Goal: Transaction & Acquisition: Purchase product/service

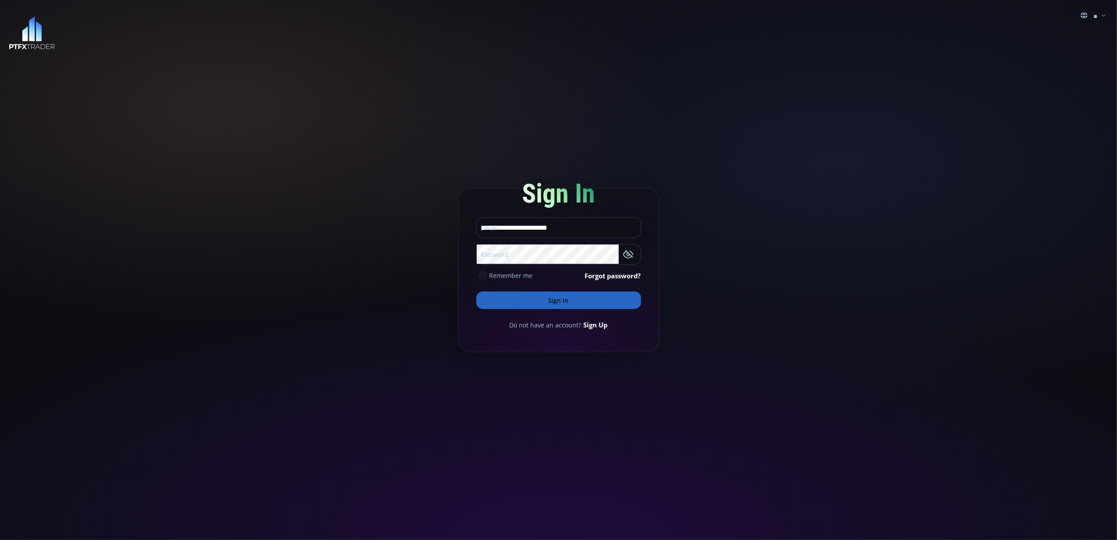
click at [482, 275] on icon at bounding box center [483, 275] width 8 height 8
click at [530, 299] on button "Sign In" at bounding box center [558, 300] width 165 height 18
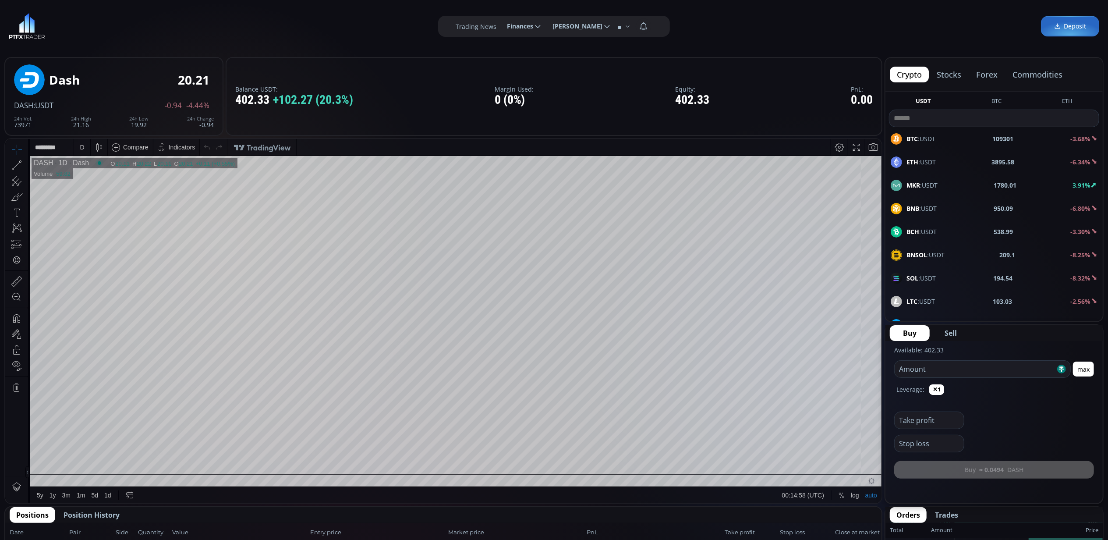
click at [956, 371] on input "number" at bounding box center [975, 369] width 161 height 17
type input "***"
click at [82, 145] on div "D" at bounding box center [82, 146] width 4 height 7
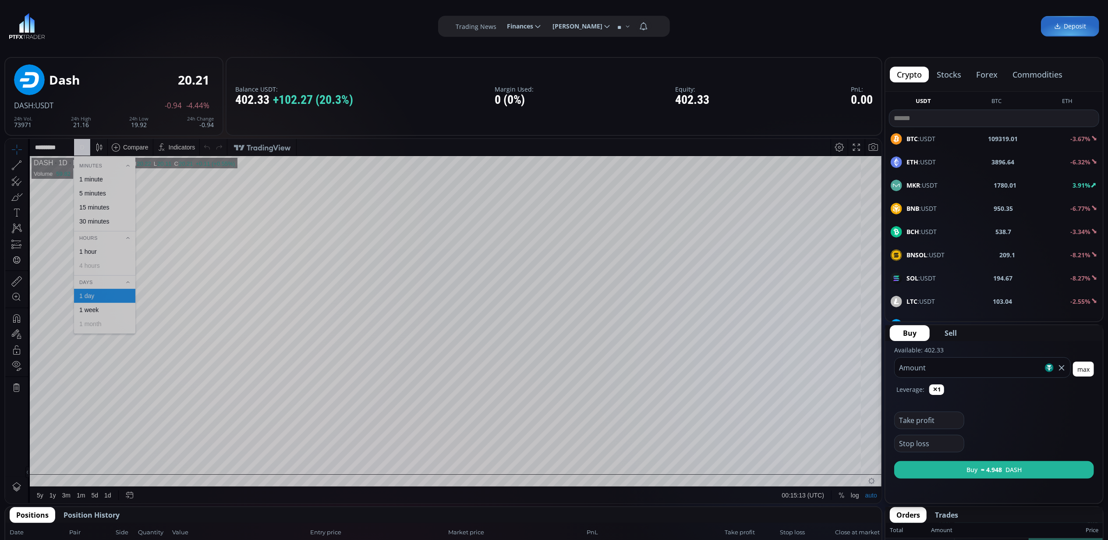
click at [101, 219] on div "30 minutes" at bounding box center [94, 220] width 30 height 7
click at [1001, 184] on b "1780.01" at bounding box center [1005, 184] width 23 height 9
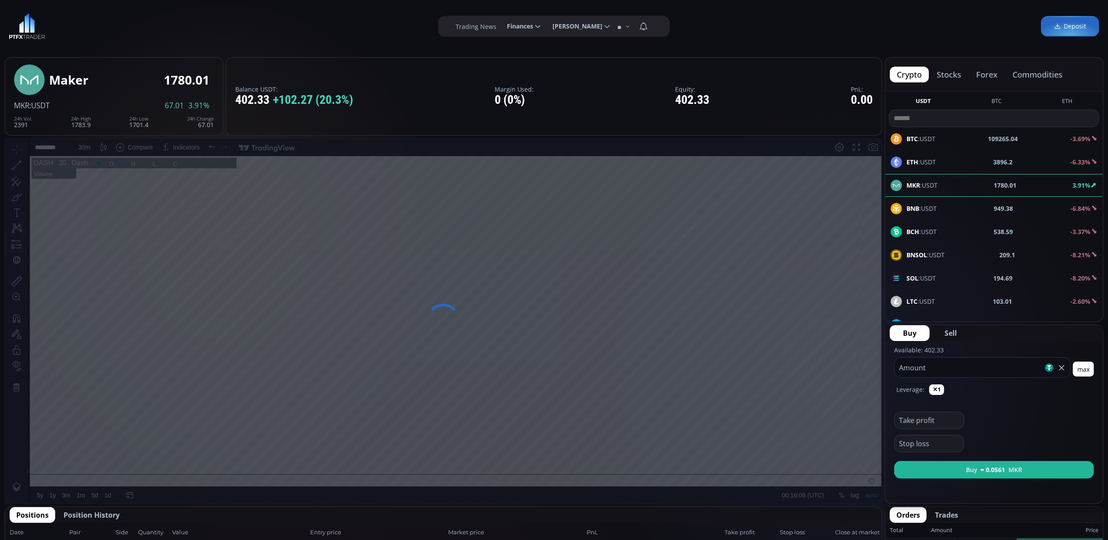
click at [474, 357] on div at bounding box center [443, 321] width 878 height 366
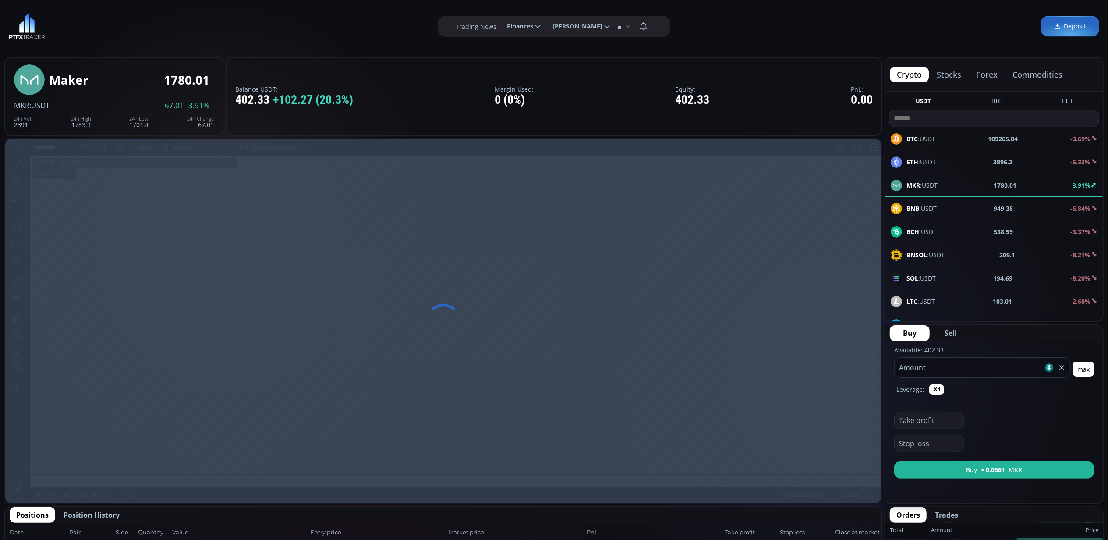
click at [474, 357] on div at bounding box center [443, 321] width 878 height 366
drag, startPoint x: 474, startPoint y: 357, endPoint x: 613, endPoint y: 276, distance: 161.6
click at [613, 276] on div at bounding box center [443, 321] width 878 height 366
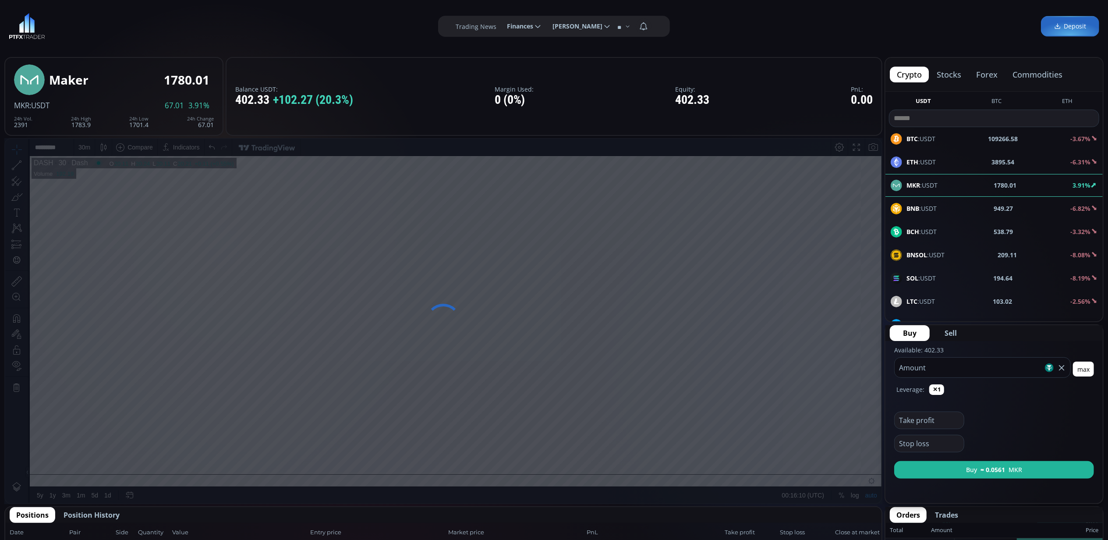
click at [612, 97] on div "Balance USDT: 402.33 +102.27 (20.3%) Margin Used: 0 (0%) Equity: 402.33 PnL: 0.…" at bounding box center [554, 96] width 657 height 79
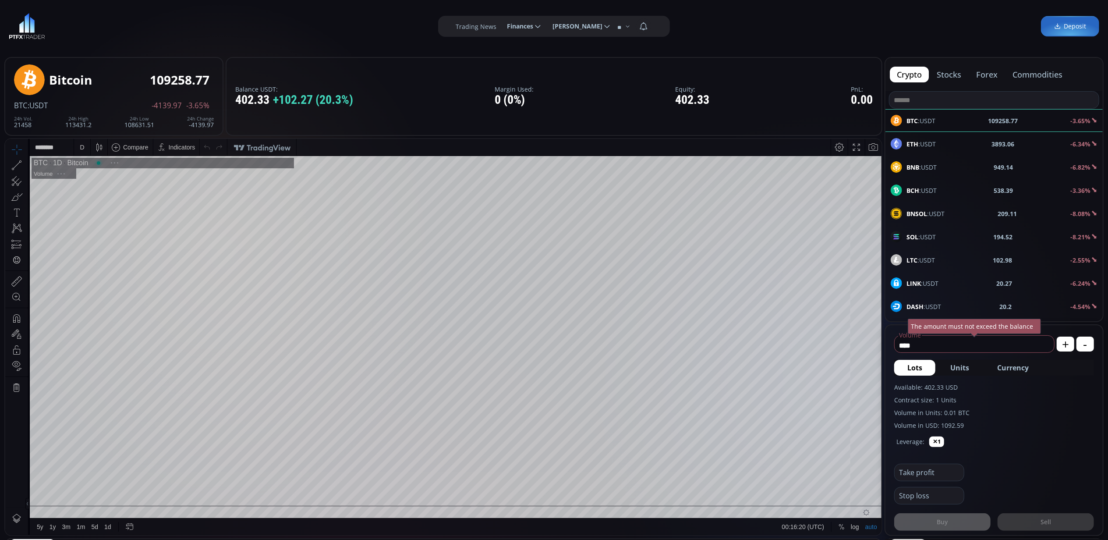
scroll to position [124, 0]
drag, startPoint x: 931, startPoint y: 345, endPoint x: 884, endPoint y: 340, distance: 47.6
click at [884, 340] on div "**** Volume USD The amount must not exceed the balance + - Lots Units Currency …" at bounding box center [993, 430] width 219 height 212
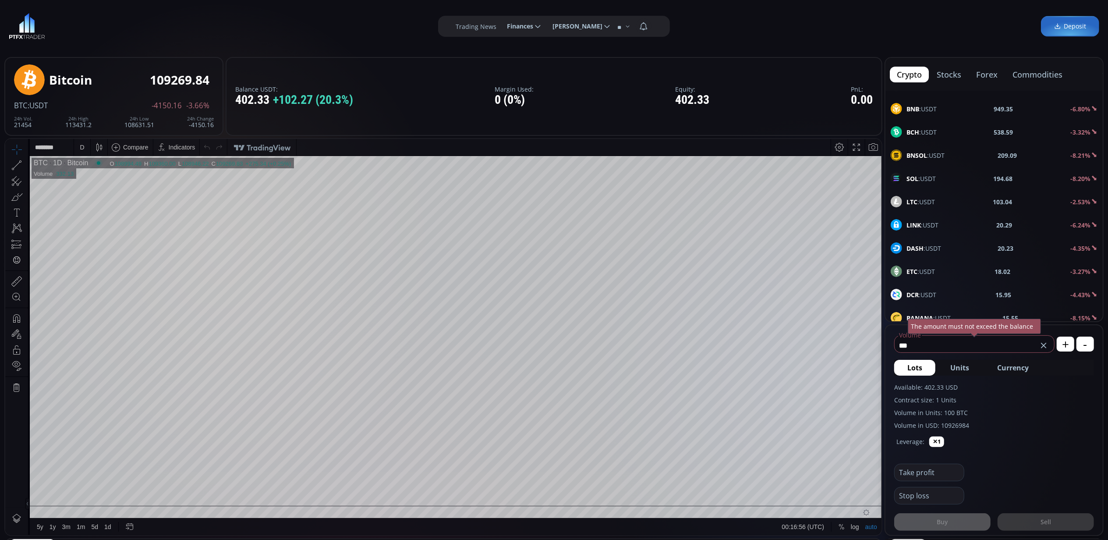
scroll to position [0, 0]
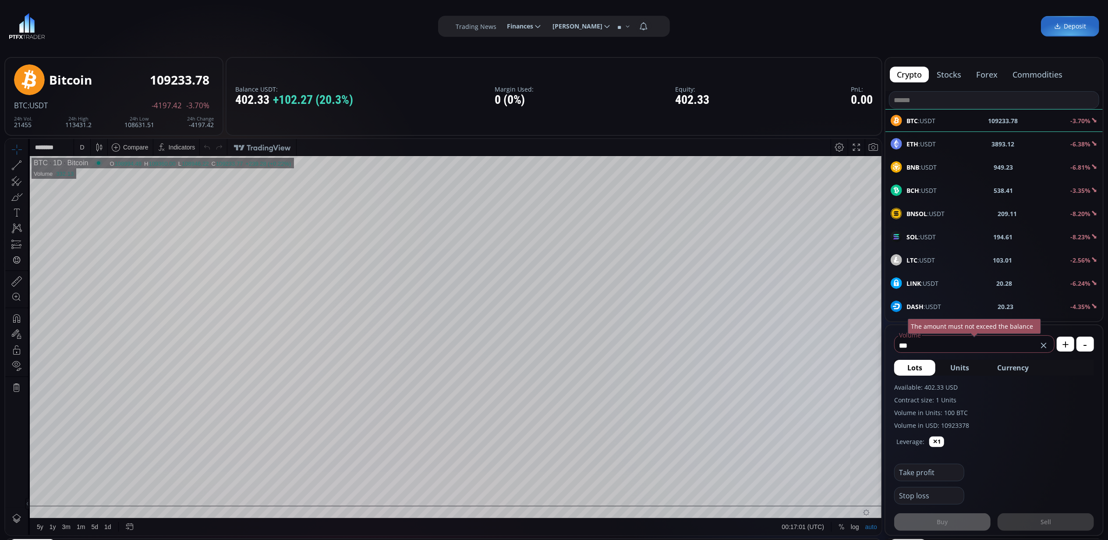
click at [984, 282] on div "LINK :USDT 20.28 -6.24%" at bounding box center [994, 282] width 207 height 11
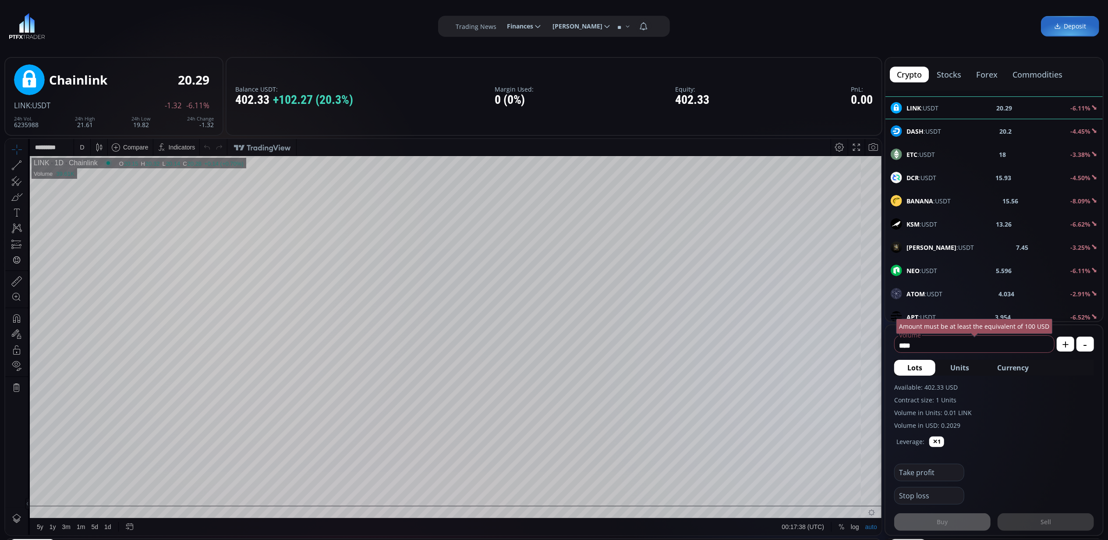
scroll to position [117, 0]
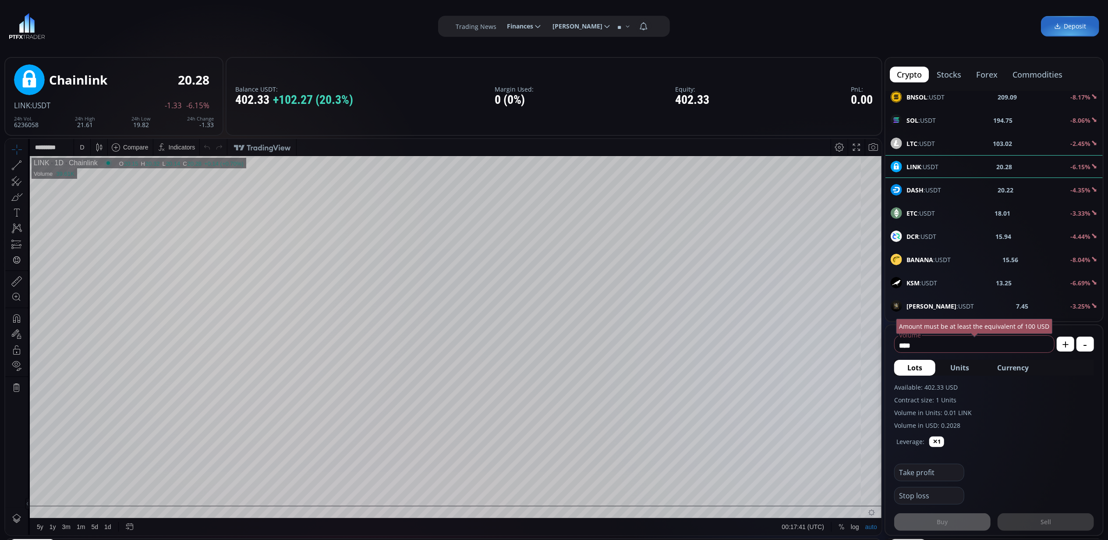
click at [960, 190] on div "DASH :USDT 20.22 -4.35%" at bounding box center [994, 189] width 207 height 11
click at [85, 148] on div "D" at bounding box center [81, 146] width 7 height 17
click at [89, 219] on div "30 minutes" at bounding box center [94, 220] width 30 height 7
click at [926, 343] on input "****" at bounding box center [972, 345] width 155 height 14
click at [925, 343] on input "****" at bounding box center [972, 345] width 155 height 14
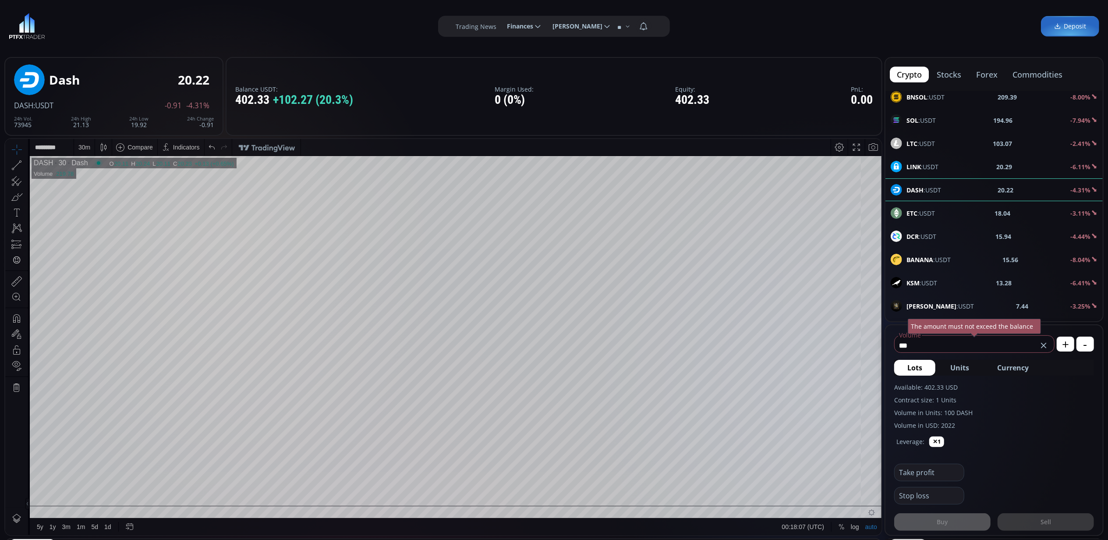
click at [945, 347] on input "***" at bounding box center [966, 345] width 143 height 14
click at [1008, 400] on label "Contract size: 1 Units" at bounding box center [994, 399] width 200 height 9
click at [1044, 342] on icon at bounding box center [1043, 345] width 9 height 9
type input "****"
click at [920, 166] on b "LINK" at bounding box center [913, 167] width 14 height 8
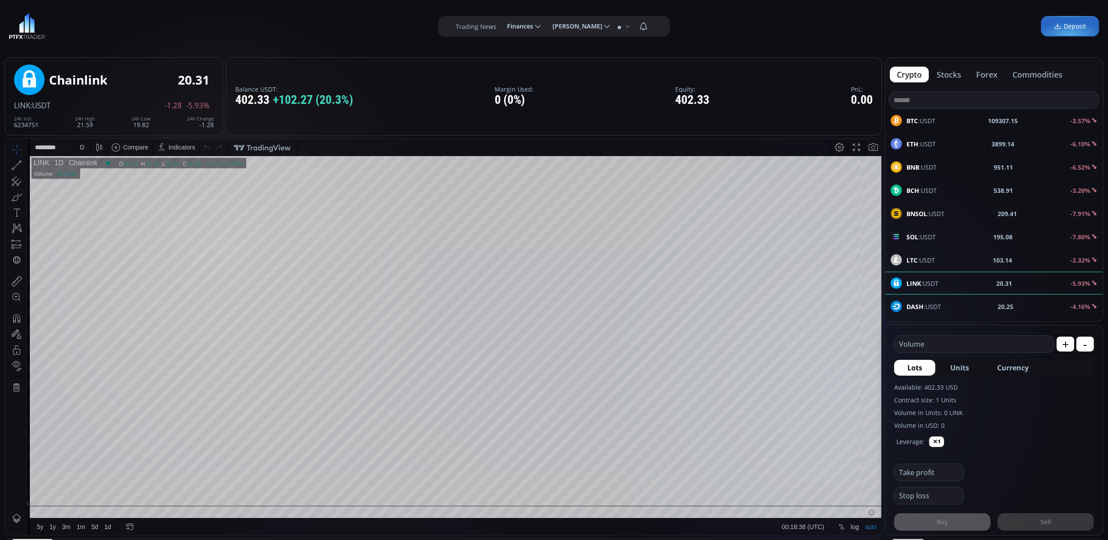
click at [931, 122] on span "BTC :USDT" at bounding box center [920, 120] width 29 height 9
type input "****"
click at [961, 141] on div "ETH :USDT 3896.49 -6.07%" at bounding box center [994, 143] width 207 height 11
type input "****"
click at [81, 146] on div "D" at bounding box center [82, 146] width 4 height 7
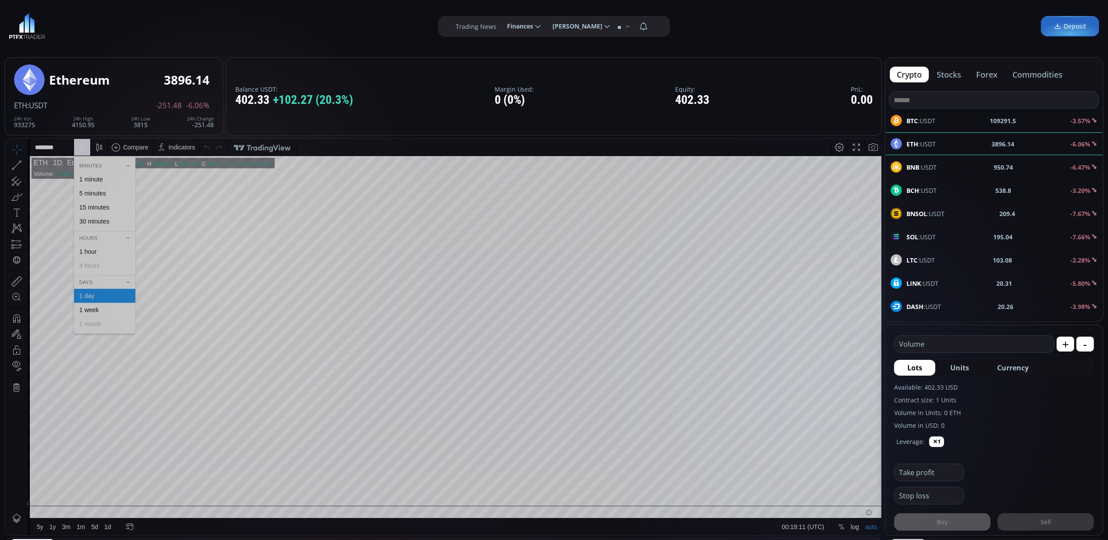
click at [97, 219] on div "30 minutes" at bounding box center [94, 220] width 30 height 7
click at [927, 284] on span "LINK :USDT" at bounding box center [922, 283] width 32 height 9
type input "****"
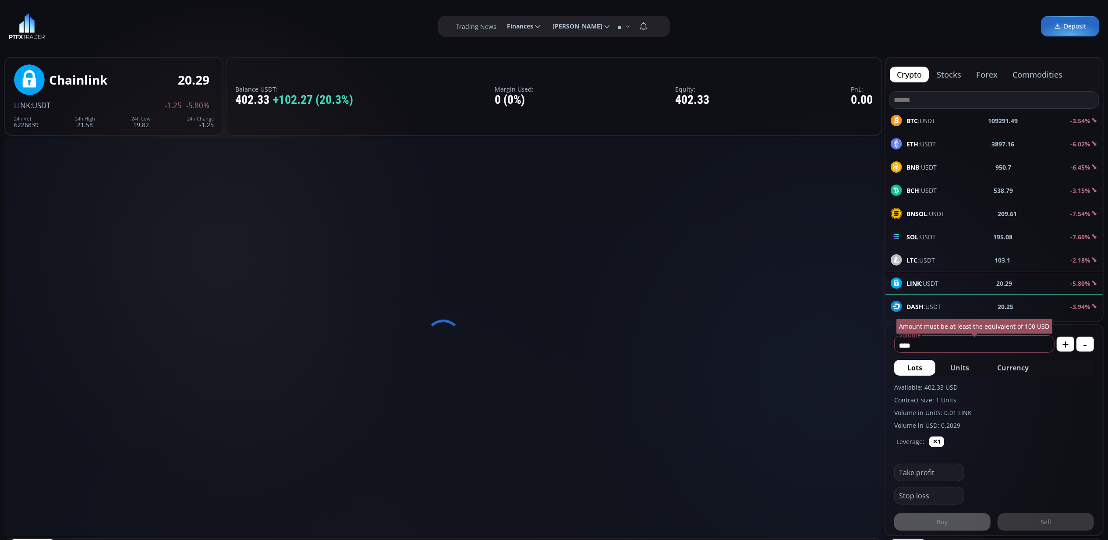
drag, startPoint x: 916, startPoint y: 342, endPoint x: 870, endPoint y: 336, distance: 46.4
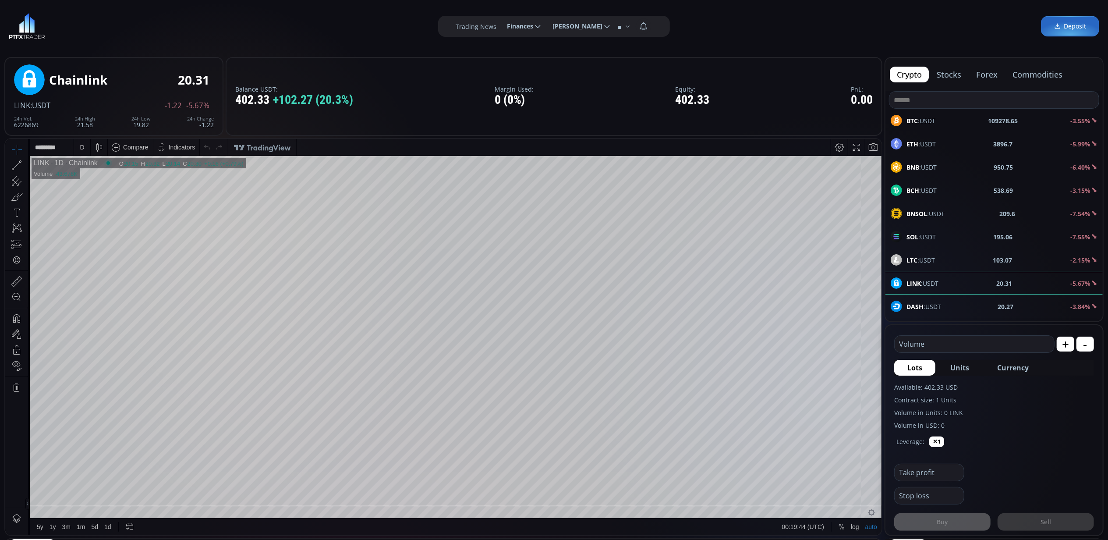
click at [84, 146] on div "D" at bounding box center [82, 146] width 4 height 7
click at [100, 219] on div "30 minutes" at bounding box center [94, 220] width 30 height 7
click at [81, 149] on div "30 m" at bounding box center [84, 146] width 12 height 7
click at [93, 191] on div "5 minutes" at bounding box center [92, 192] width 27 height 7
click at [927, 343] on input "text" at bounding box center [972, 344] width 155 height 17
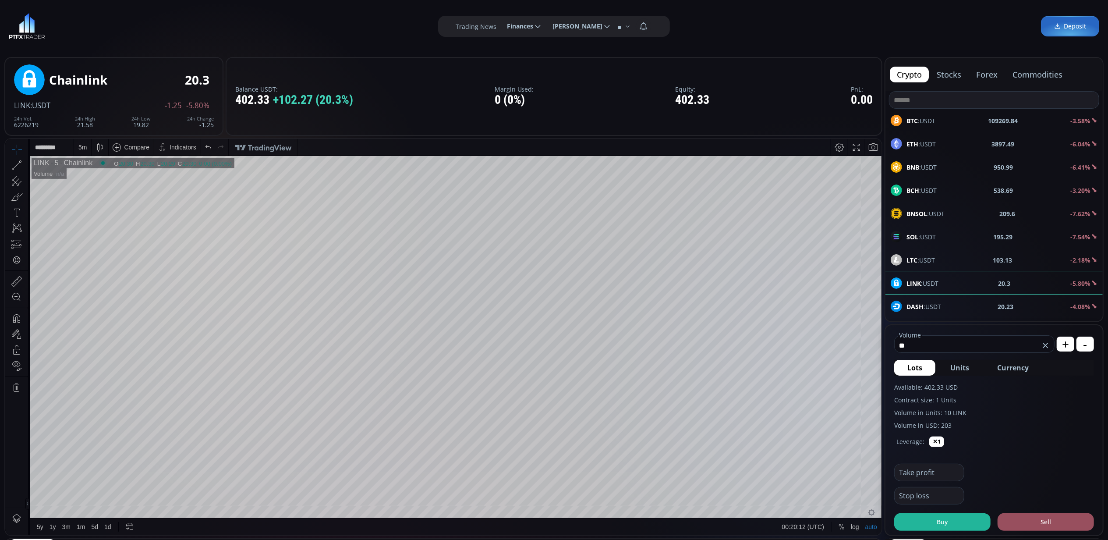
type input "*"
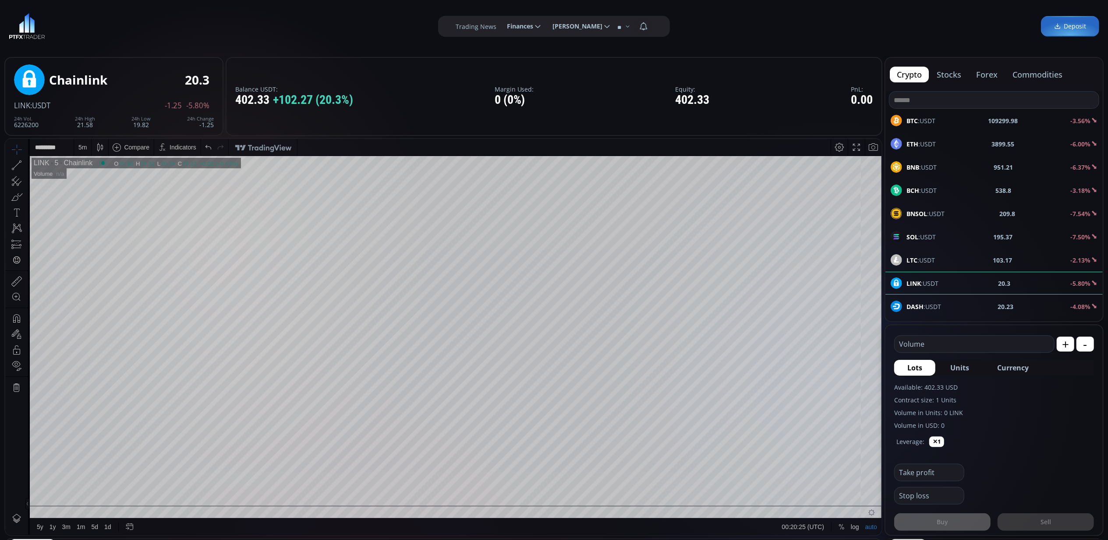
click at [1065, 342] on button "+" at bounding box center [1066, 343] width 18 height 15
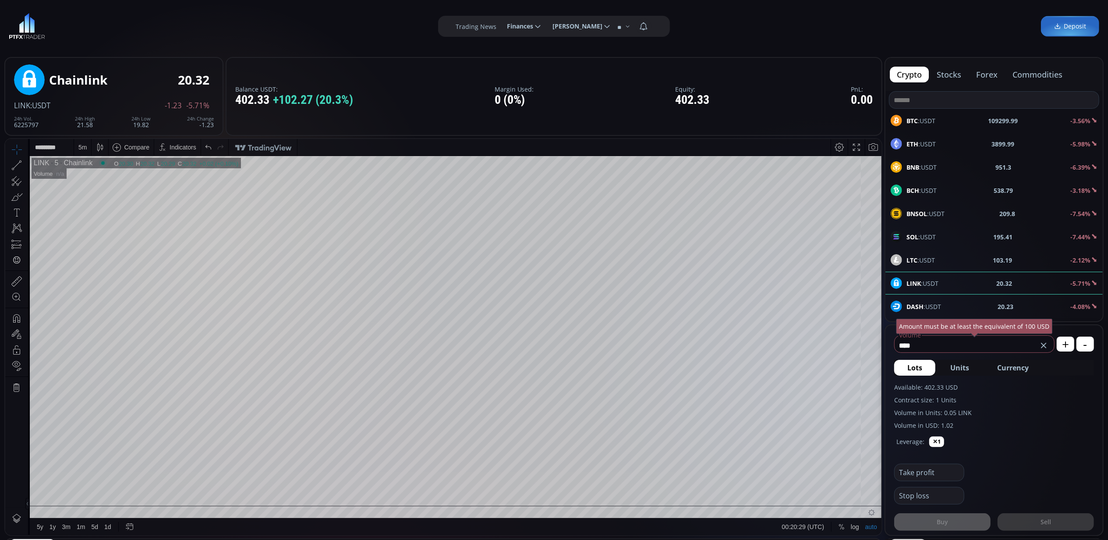
click at [1065, 342] on button "+" at bounding box center [1066, 343] width 18 height 15
type input "****"
drag, startPoint x: 913, startPoint y: 344, endPoint x: 885, endPoint y: 342, distance: 28.6
click at [885, 342] on form "**** Volume USD Amount must be at least the equivalent of 100 USD + - Lots Unit…" at bounding box center [993, 430] width 217 height 210
click at [1013, 365] on span "Currency" at bounding box center [1013, 367] width 32 height 11
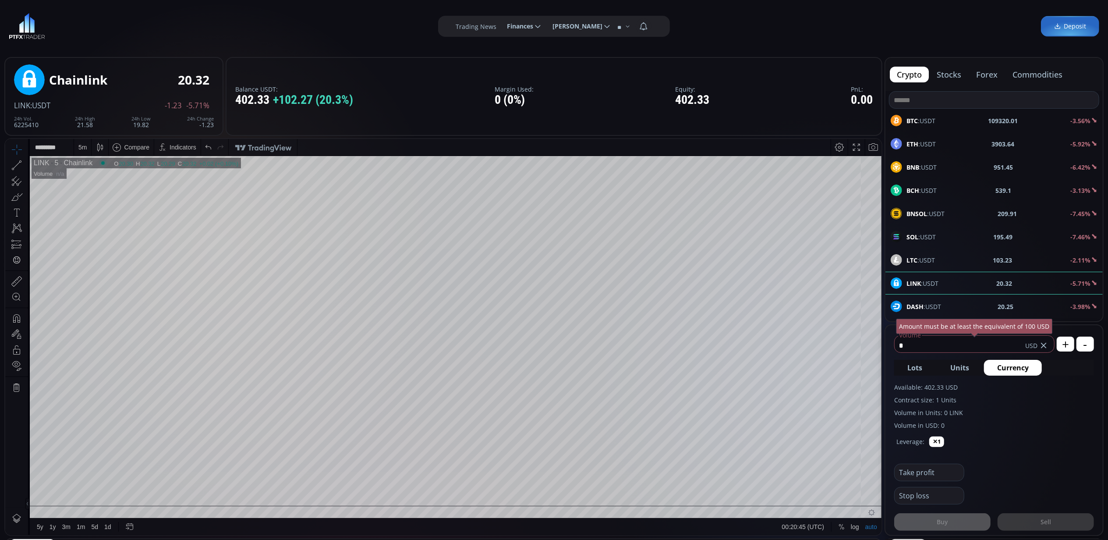
click at [926, 343] on input "*" at bounding box center [960, 345] width 131 height 14
type input "*"
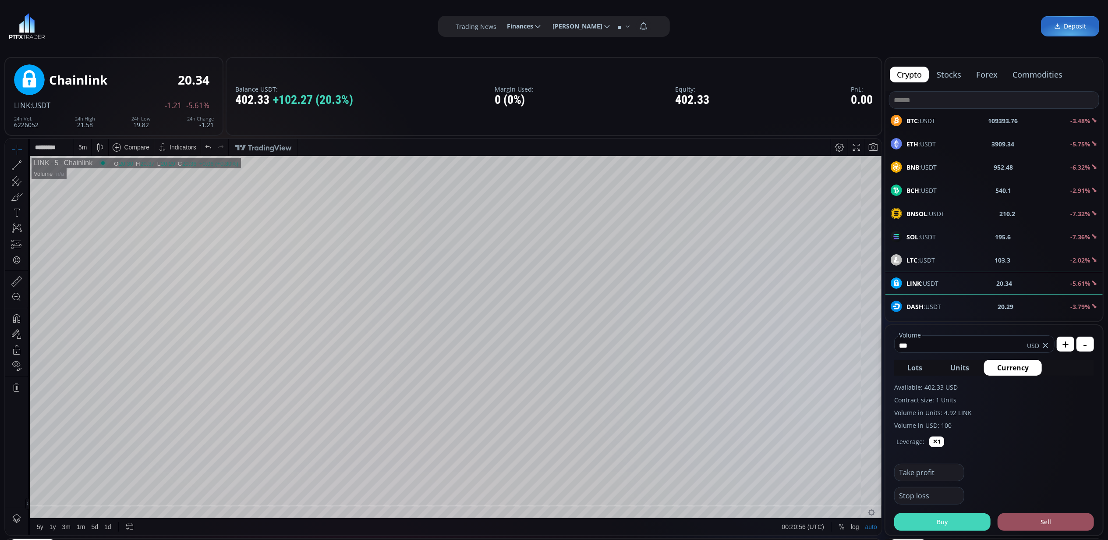
type input "***"
click at [940, 523] on button "Buy" at bounding box center [942, 522] width 96 height 18
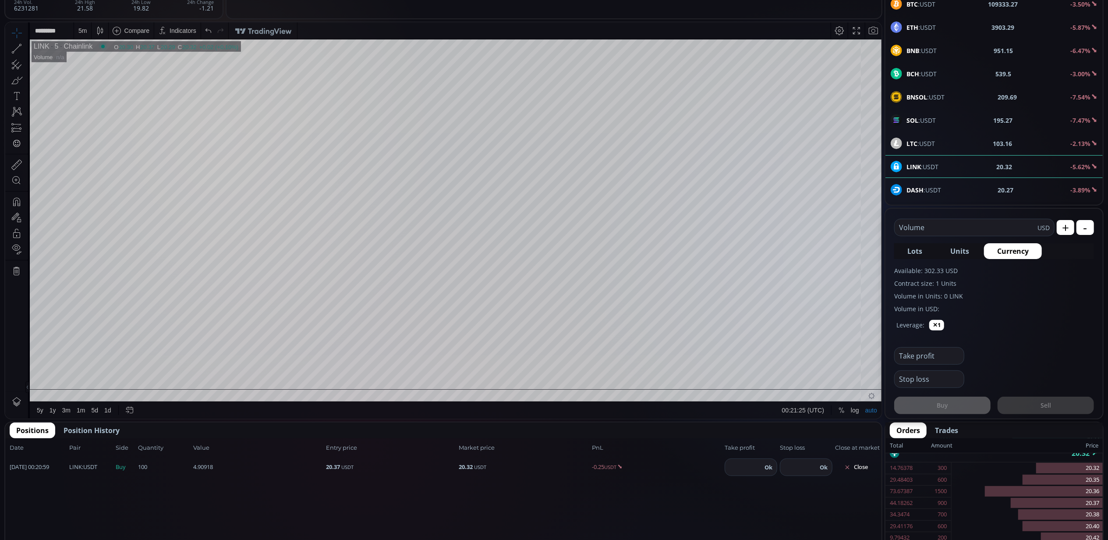
scroll to position [175, 0]
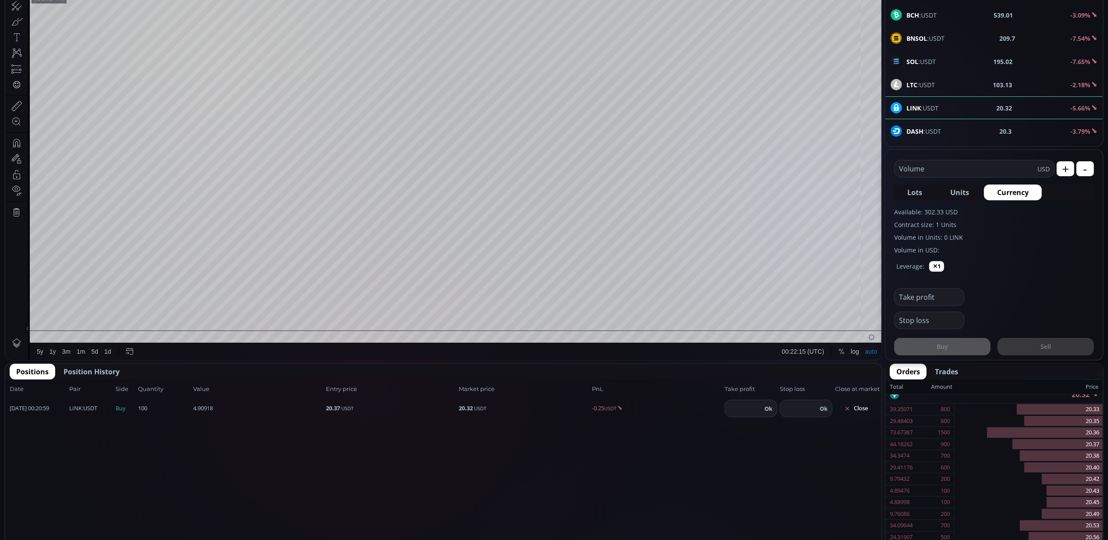
click at [929, 299] on input "text" at bounding box center [927, 297] width 65 height 17
type input "****"
click at [955, 295] on icon at bounding box center [955, 298] width 9 height 9
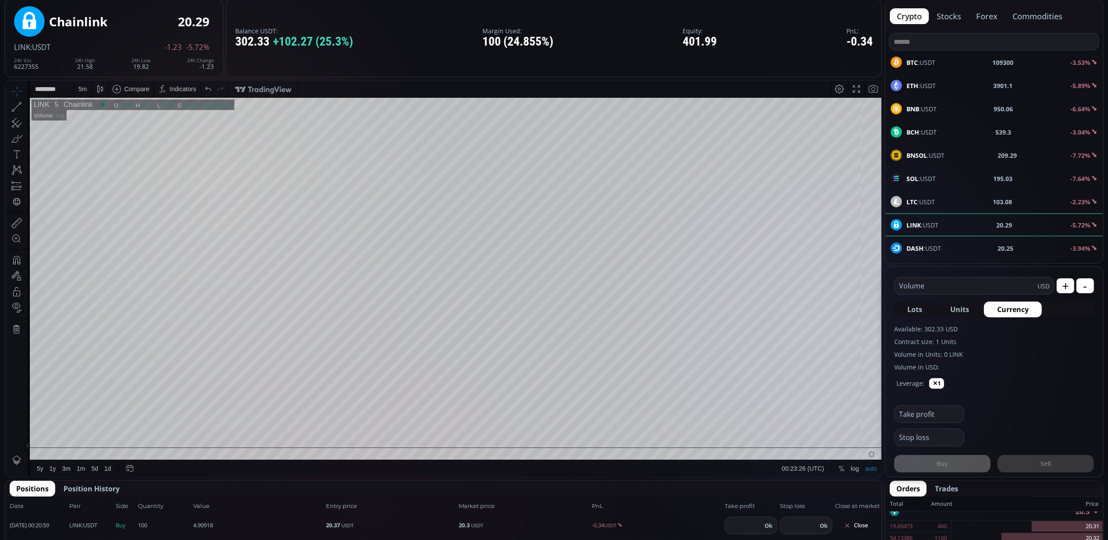
scroll to position [0, 0]
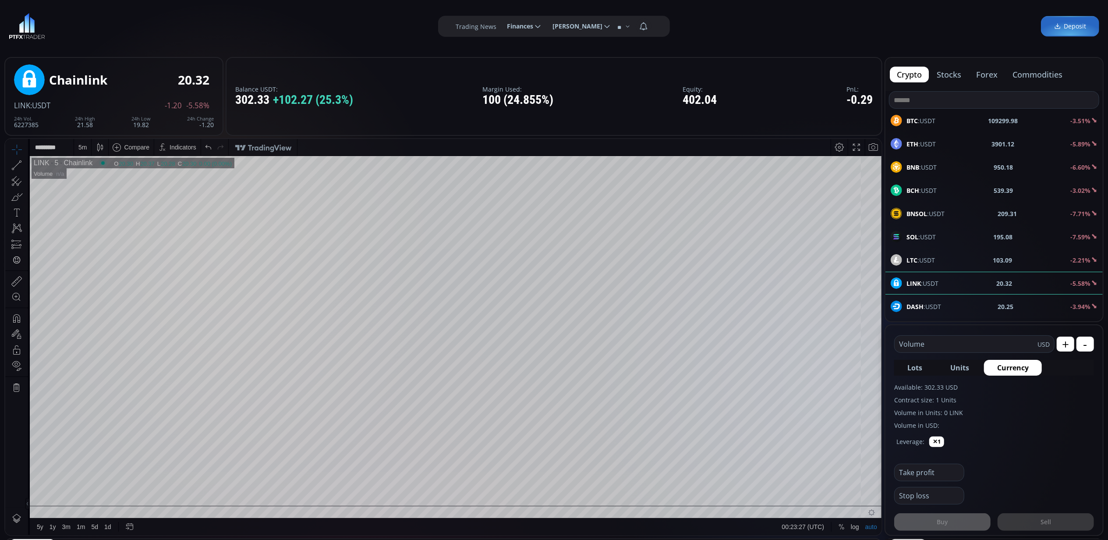
click at [966, 121] on div "BTC :USDT 109299.98 -3.51%" at bounding box center [994, 120] width 207 height 11
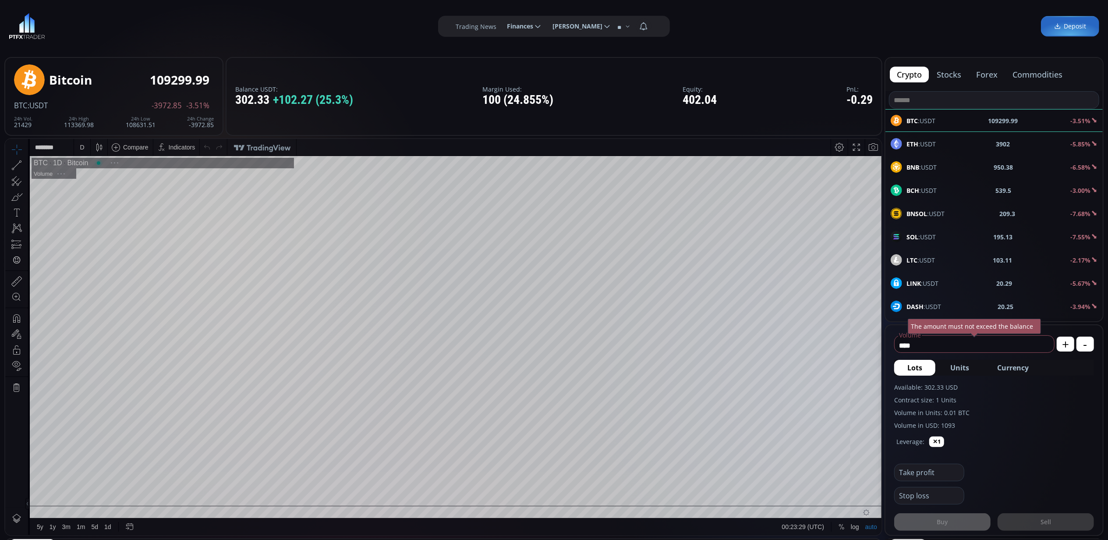
scroll to position [124, 0]
click at [76, 149] on div "D" at bounding box center [82, 146] width 16 height 17
click at [99, 194] on div "5 minutes" at bounding box center [92, 192] width 27 height 7
click at [1007, 366] on span "Currency" at bounding box center [1013, 367] width 32 height 11
drag, startPoint x: 951, startPoint y: 342, endPoint x: 882, endPoint y: 343, distance: 68.4
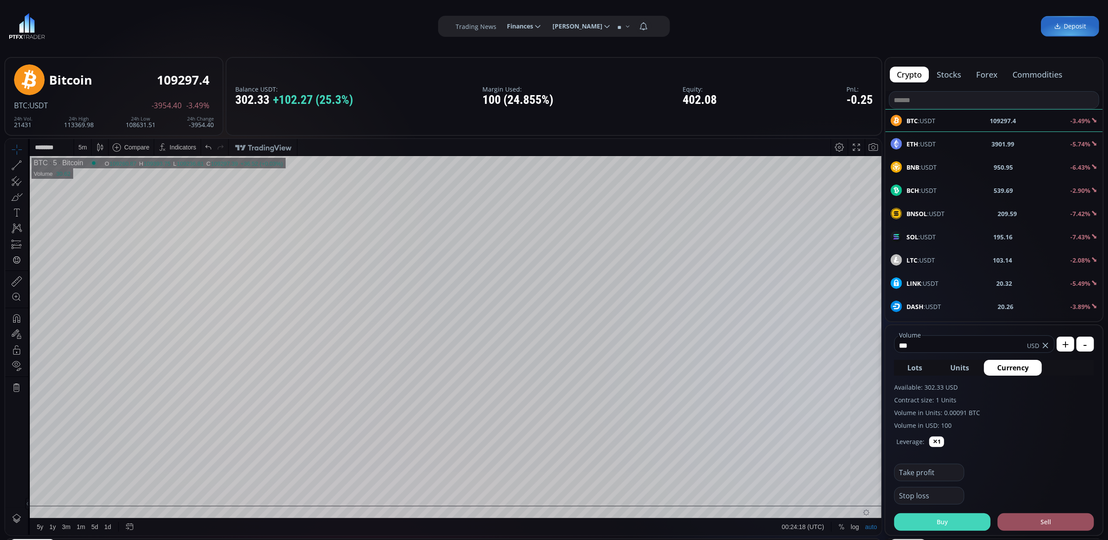
type input "***"
click at [932, 519] on button "Buy" at bounding box center [942, 522] width 96 height 18
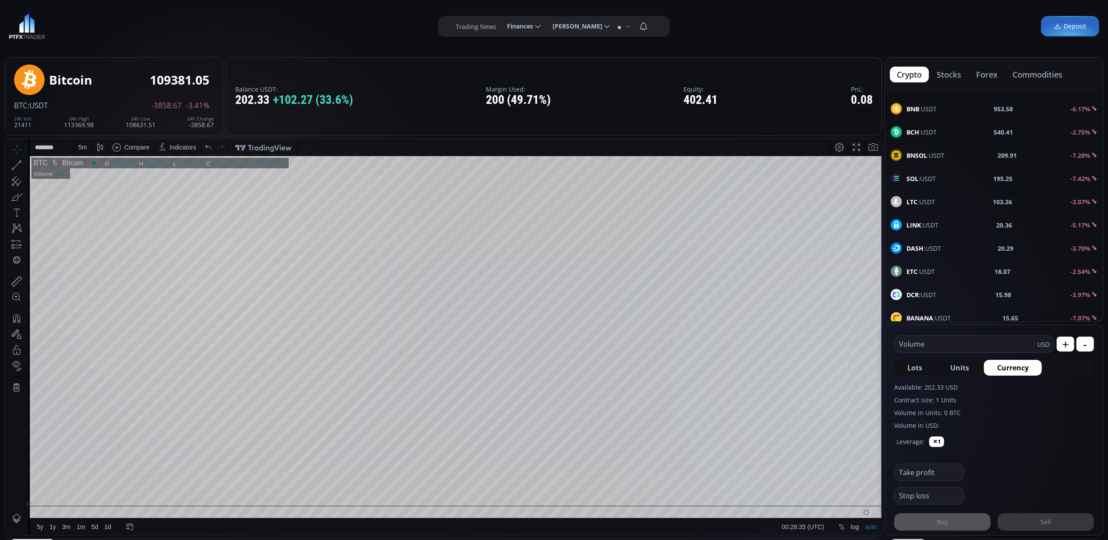
scroll to position [58, 0]
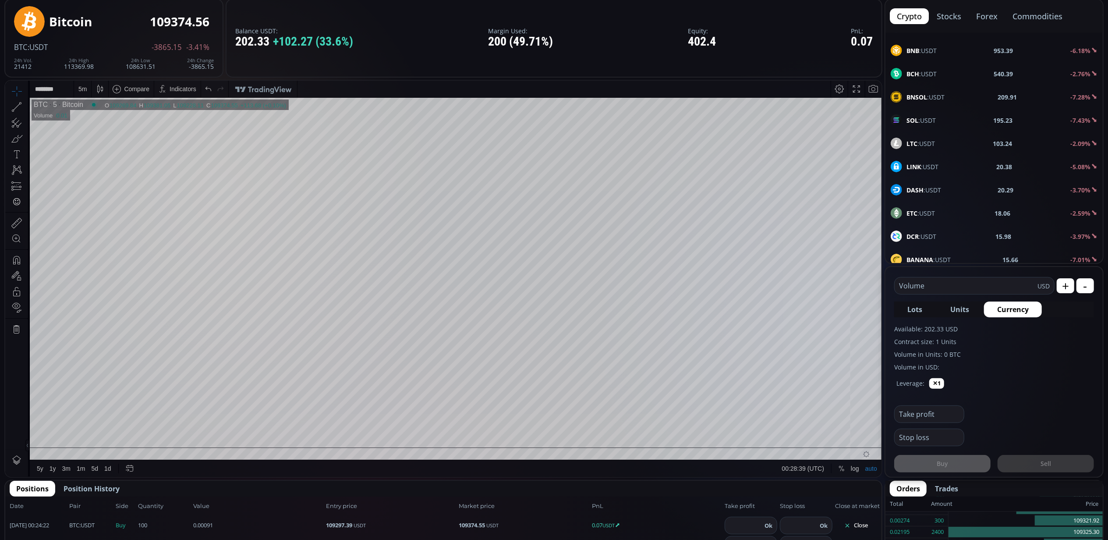
click at [82, 87] on div "5 m" at bounding box center [82, 88] width 8 height 7
click at [92, 119] on div "1 minute" at bounding box center [91, 120] width 24 height 7
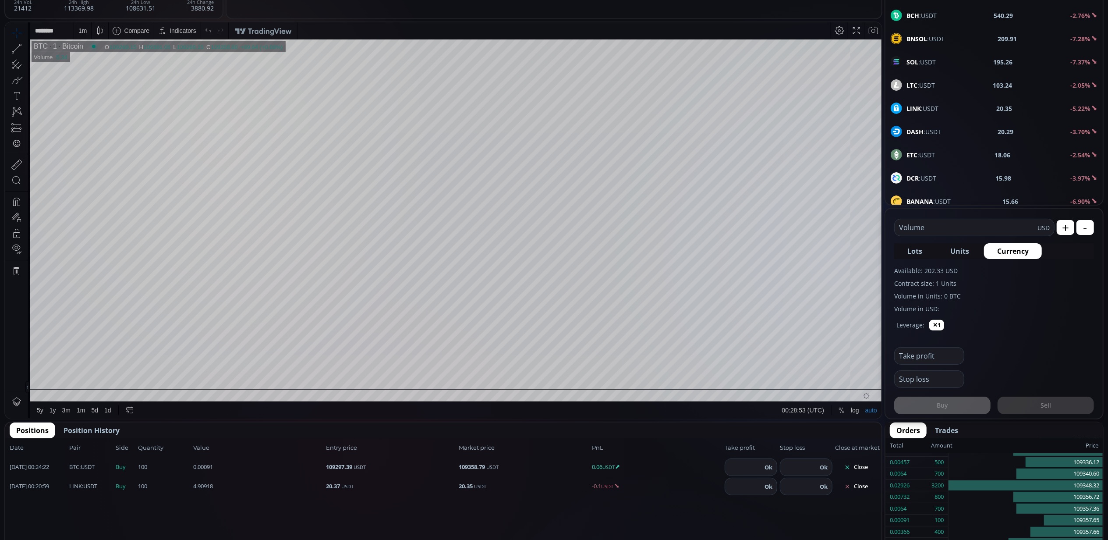
scroll to position [175, 0]
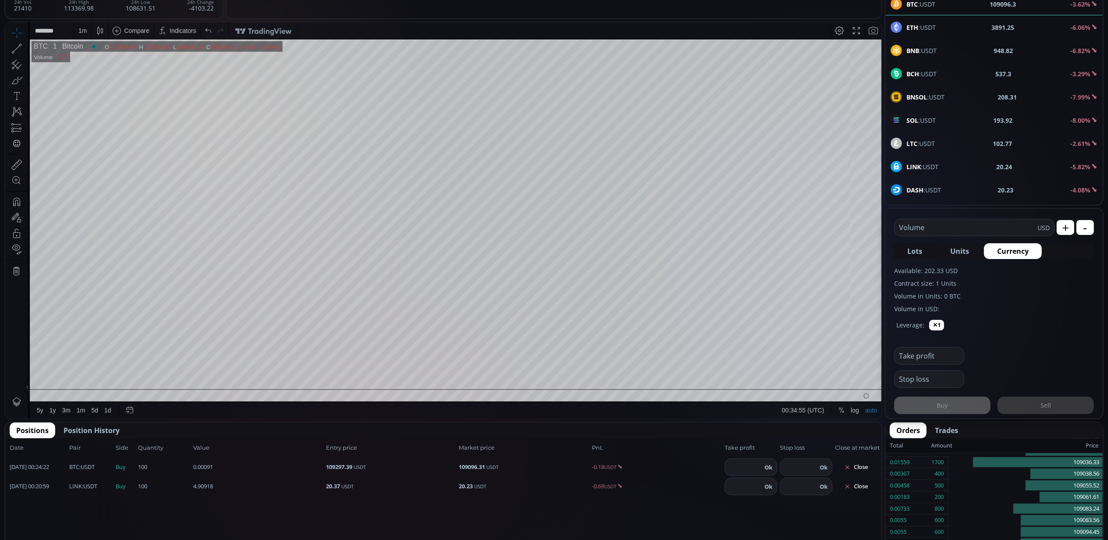
scroll to position [175, 0]
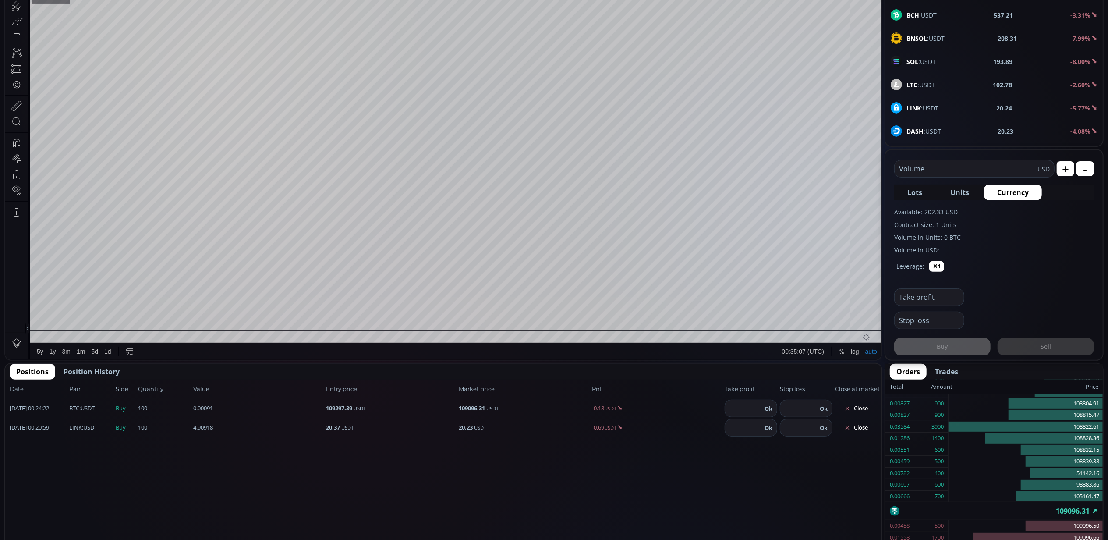
click at [931, 131] on span "DASH :USDT" at bounding box center [923, 131] width 35 height 9
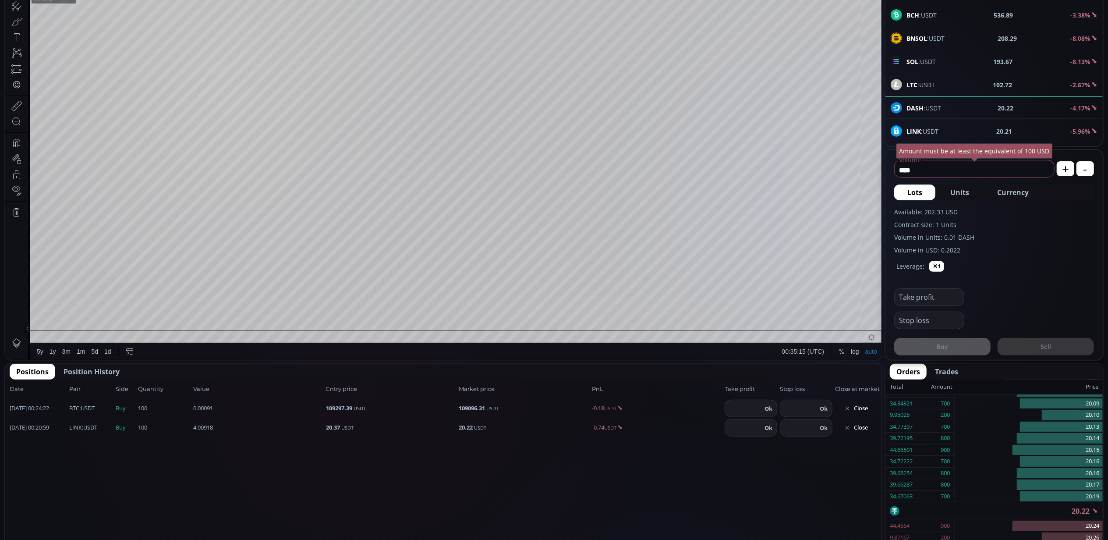
click at [1015, 192] on span "Currency" at bounding box center [1013, 192] width 32 height 11
type input "******"
click at [920, 295] on input "text" at bounding box center [927, 297] width 65 height 17
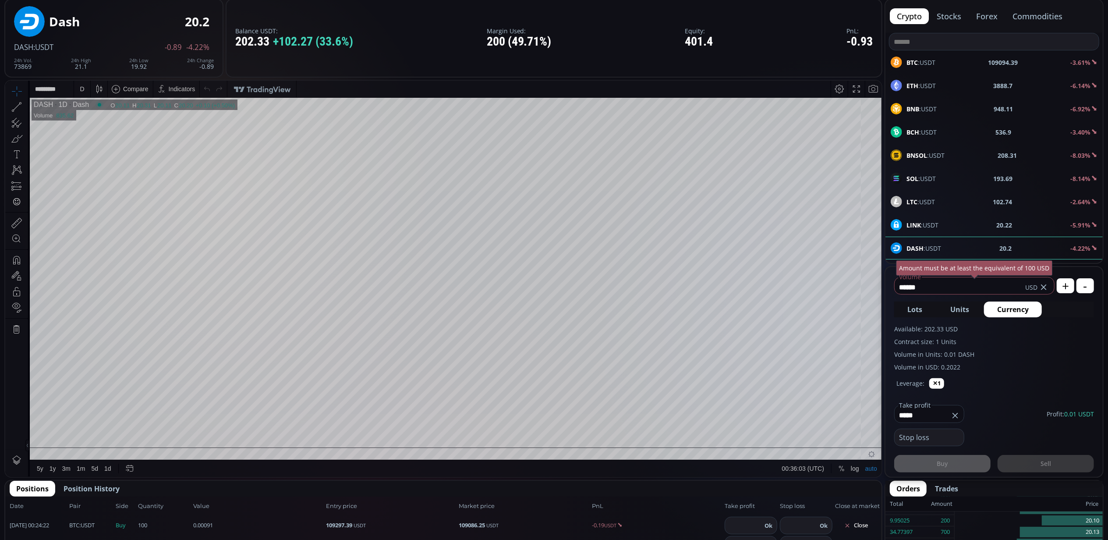
scroll to position [117, 0]
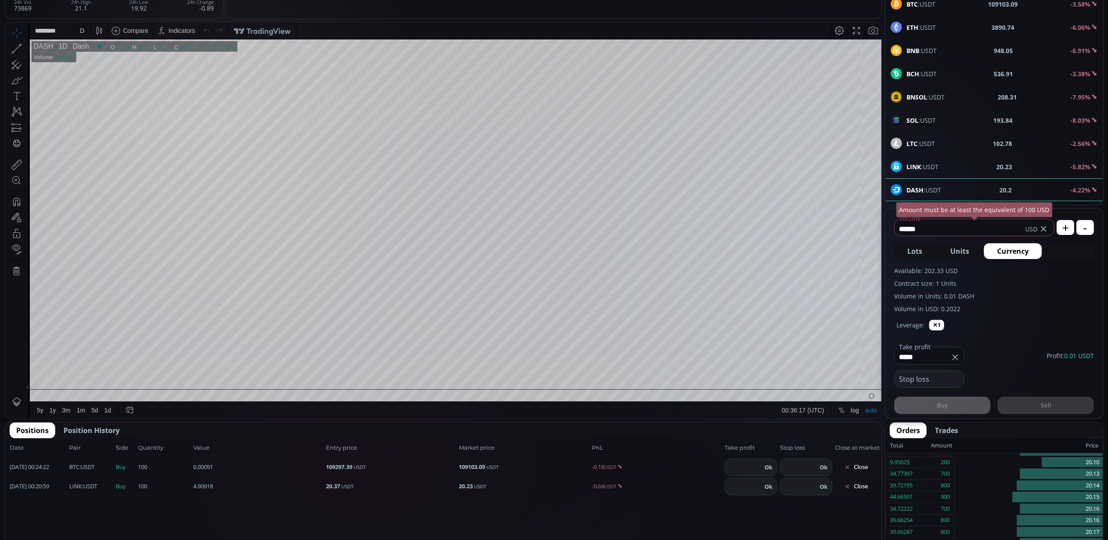
type input "*****"
click at [746, 484] on input "number" at bounding box center [743, 486] width 37 height 17
type input "**"
drag, startPoint x: 747, startPoint y: 485, endPoint x: 719, endPoint y: 485, distance: 28.5
click at [719, 485] on div "2025.09.26 00:20:59 LINK :USDT Buy 4.90918 100 20.37 USDT 20.25 USDT -0.59 USDT…" at bounding box center [443, 486] width 876 height 19
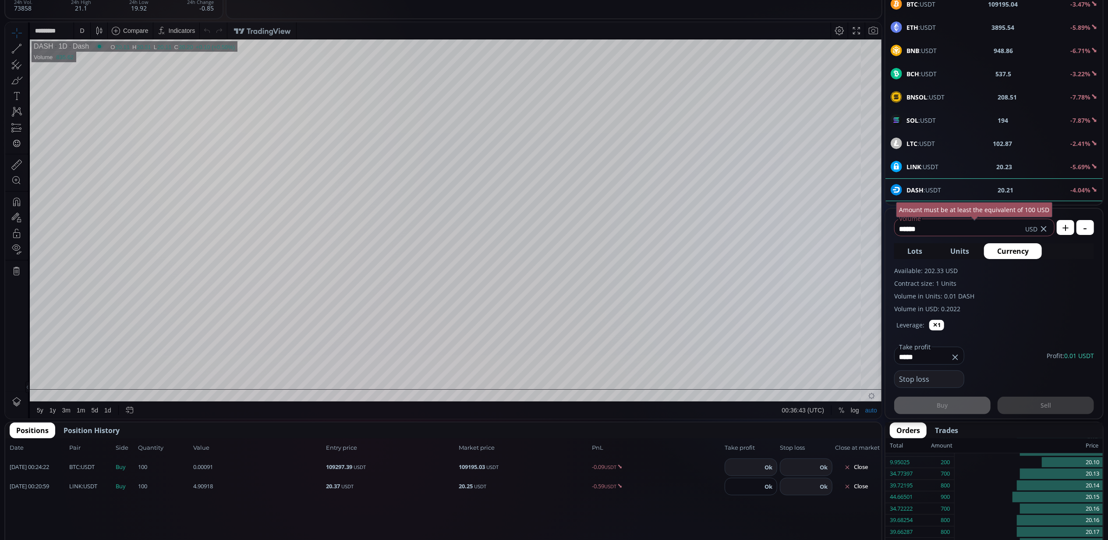
type input "**"
click at [772, 483] on button "Ok" at bounding box center [768, 486] width 13 height 10
click at [742, 463] on input "number" at bounding box center [743, 467] width 37 height 17
type input "******"
click at [771, 464] on button "Ok" at bounding box center [768, 467] width 13 height 10
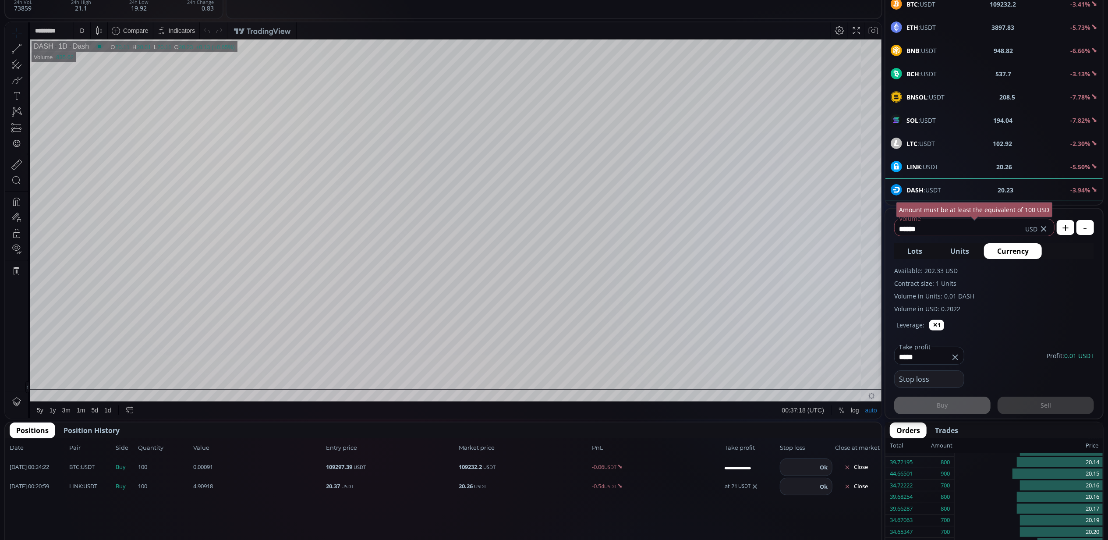
click at [754, 484] on icon at bounding box center [754, 486] width 7 height 7
click at [733, 484] on input "number" at bounding box center [743, 486] width 37 height 17
type input "*****"
click at [768, 485] on button "Ok" at bounding box center [768, 486] width 13 height 10
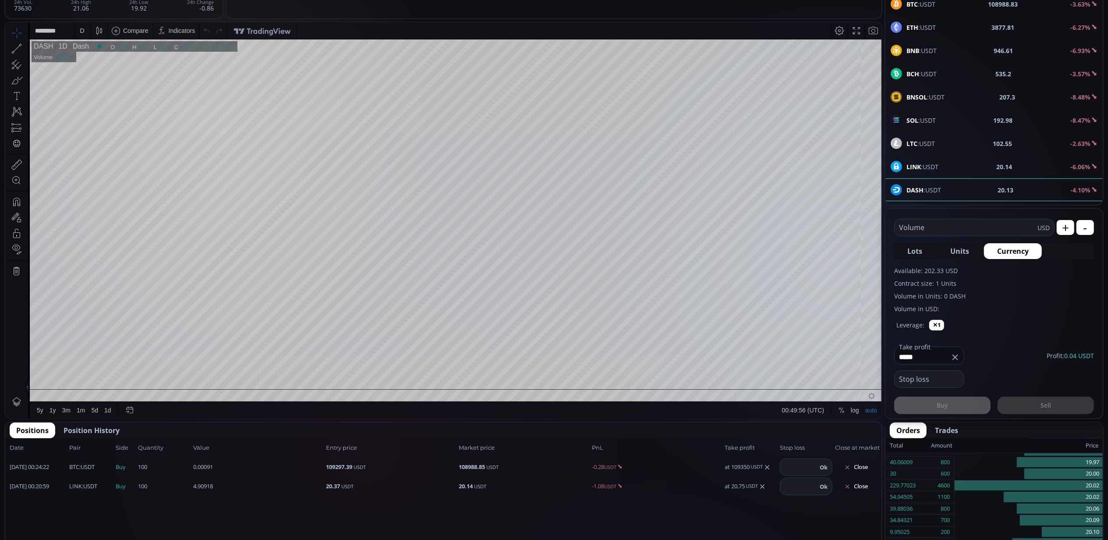
scroll to position [0, 0]
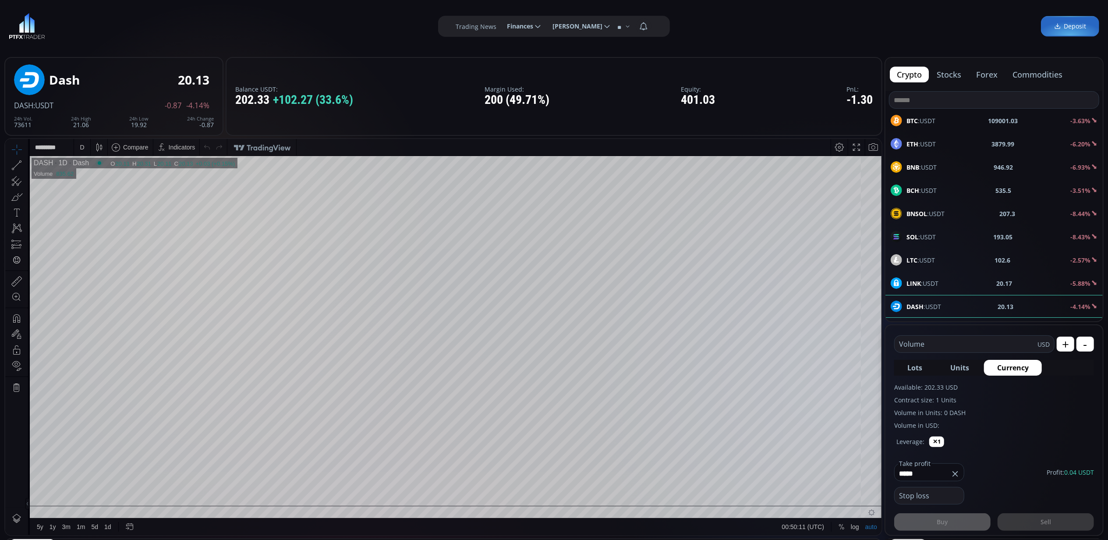
click at [962, 284] on div "LINK :USDT 20.17 -5.88%" at bounding box center [994, 282] width 207 height 11
type input "****"
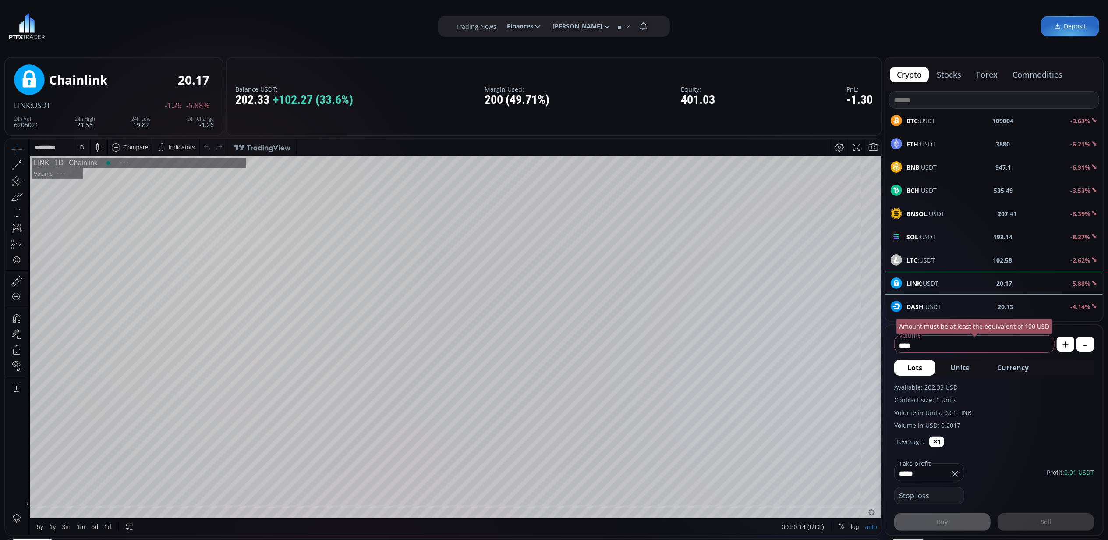
drag, startPoint x: 931, startPoint y: 346, endPoint x: 884, endPoint y: 340, distance: 47.2
click at [884, 340] on div "**** Volume USD Amount must be at least the equivalent of 100 USD + - Lots Unit…" at bounding box center [993, 430] width 219 height 212
click at [1019, 367] on span "Currency" at bounding box center [1013, 367] width 32 height 11
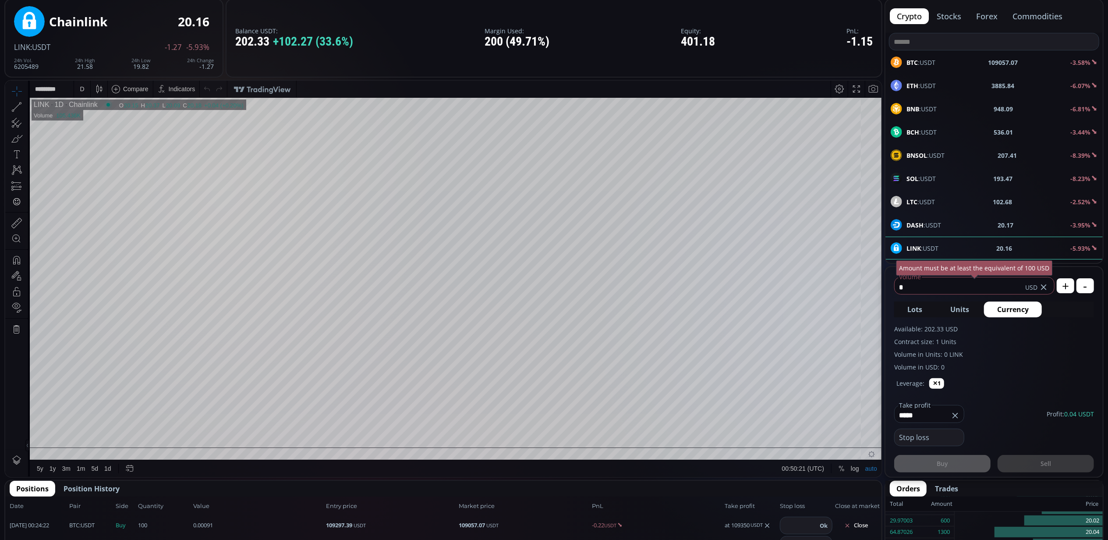
click at [996, 381] on div "Leverage: ✕1" at bounding box center [994, 385] width 200 height 28
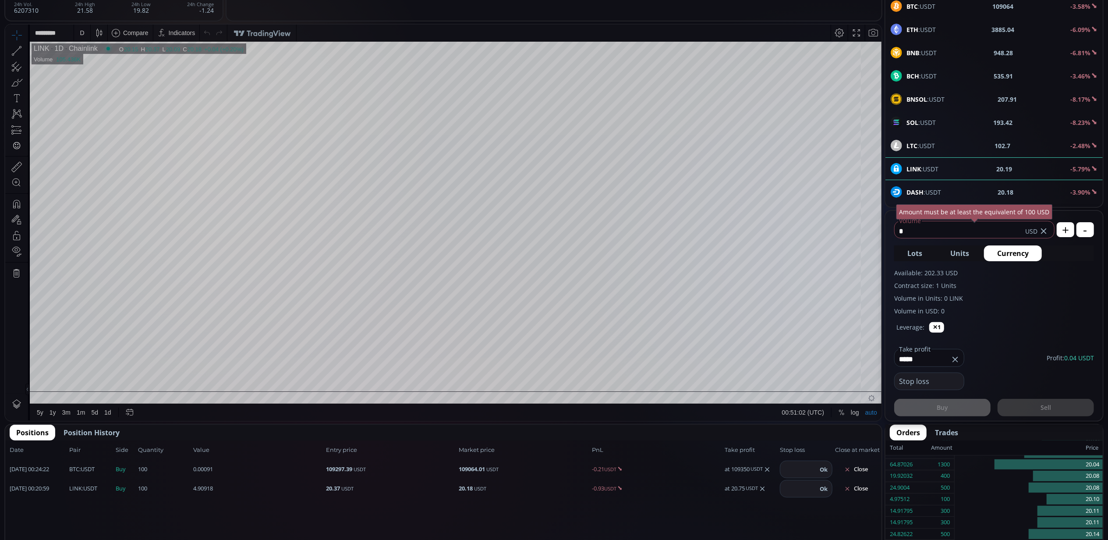
scroll to position [0, 0]
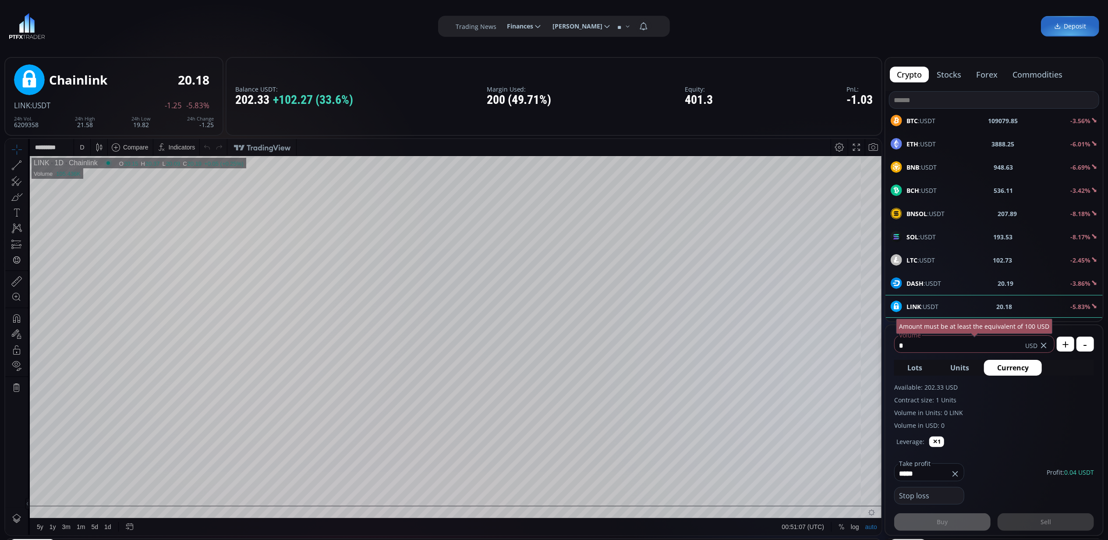
click at [84, 147] on div "D" at bounding box center [81, 146] width 7 height 17
click at [94, 191] on div "5 minutes" at bounding box center [92, 192] width 27 height 7
click at [1010, 121] on b "109254.55" at bounding box center [1003, 120] width 30 height 9
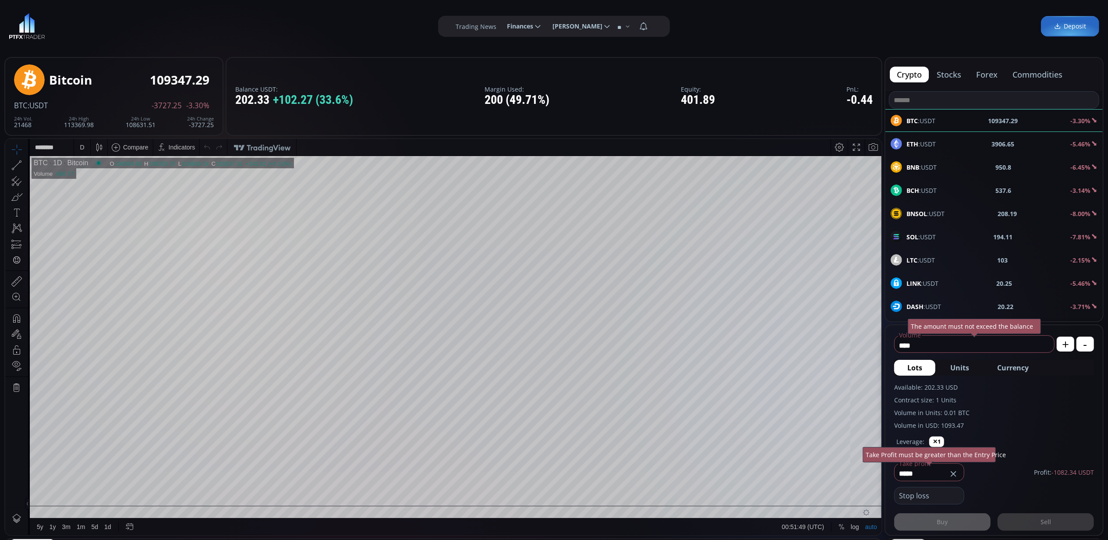
click at [82, 144] on div "D" at bounding box center [82, 146] width 4 height 7
click at [106, 194] on div "5 minutes" at bounding box center [104, 192] width 53 height 7
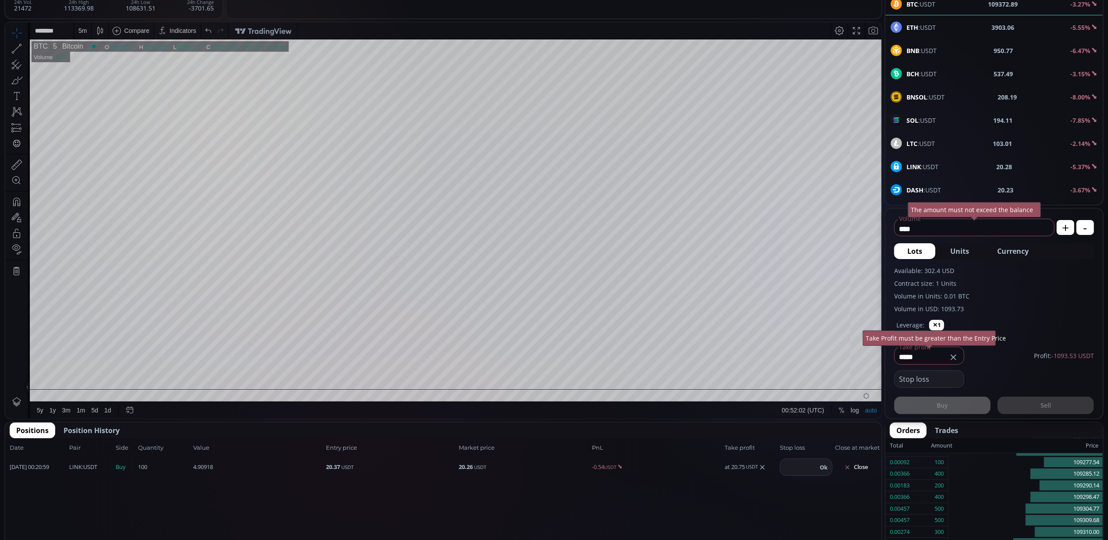
scroll to position [175, 0]
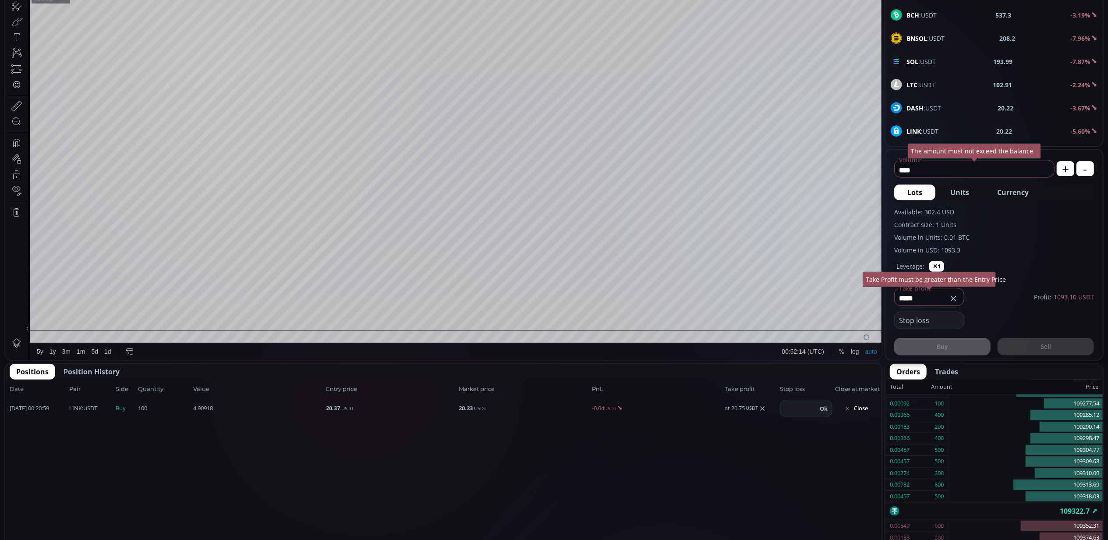
click at [100, 368] on span "Position History" at bounding box center [92, 371] width 56 height 11
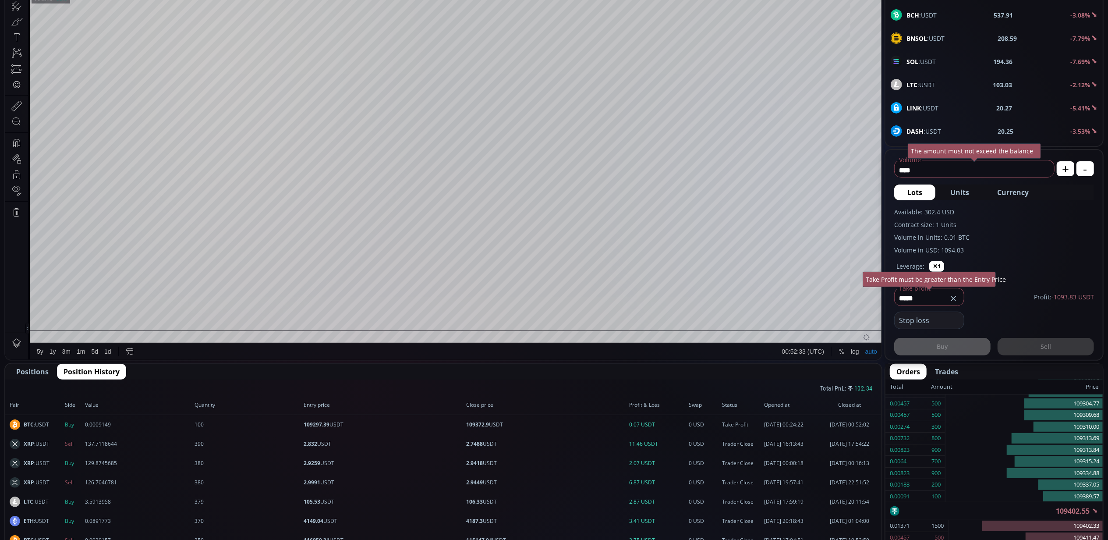
click at [1009, 190] on span "Currency" at bounding box center [1013, 192] width 32 height 11
drag, startPoint x: 945, startPoint y: 169, endPoint x: 883, endPoint y: 176, distance: 61.8
click at [883, 176] on main "Bitcoin 109411.76 BTC :USDT -3694.30 -3.27% 24h Vol. 21482 24h High 113369.98 2…" at bounding box center [554, 433] width 1108 height 1112
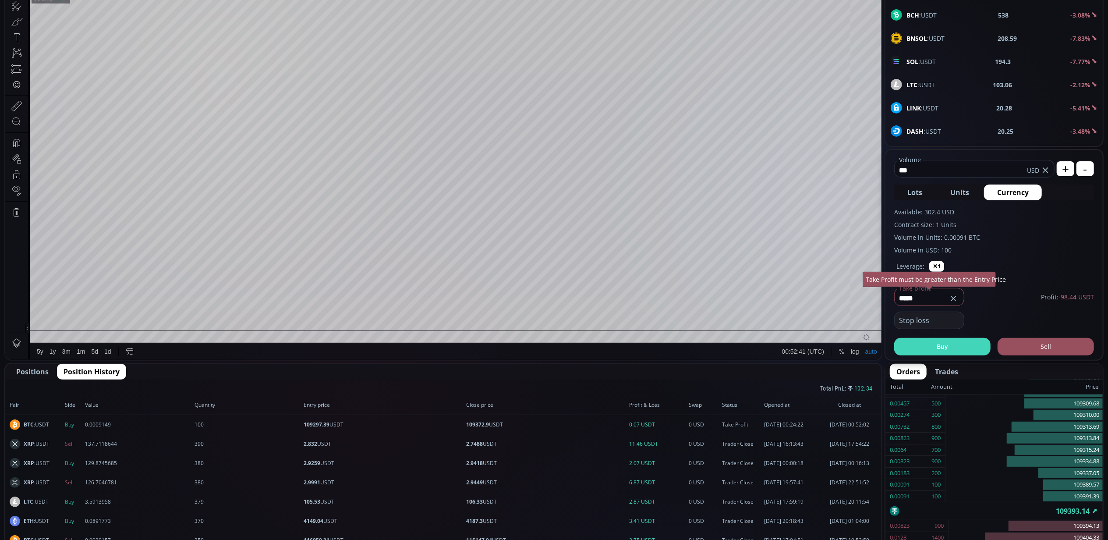
type input "***"
click at [954, 346] on button "Buy" at bounding box center [942, 347] width 96 height 18
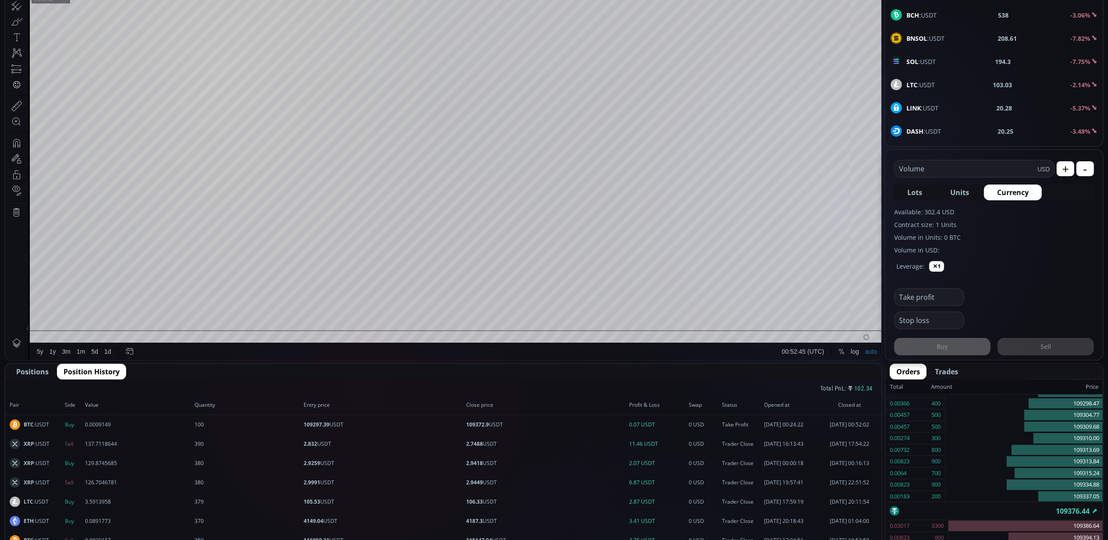
click at [35, 371] on span "Positions" at bounding box center [32, 371] width 32 height 11
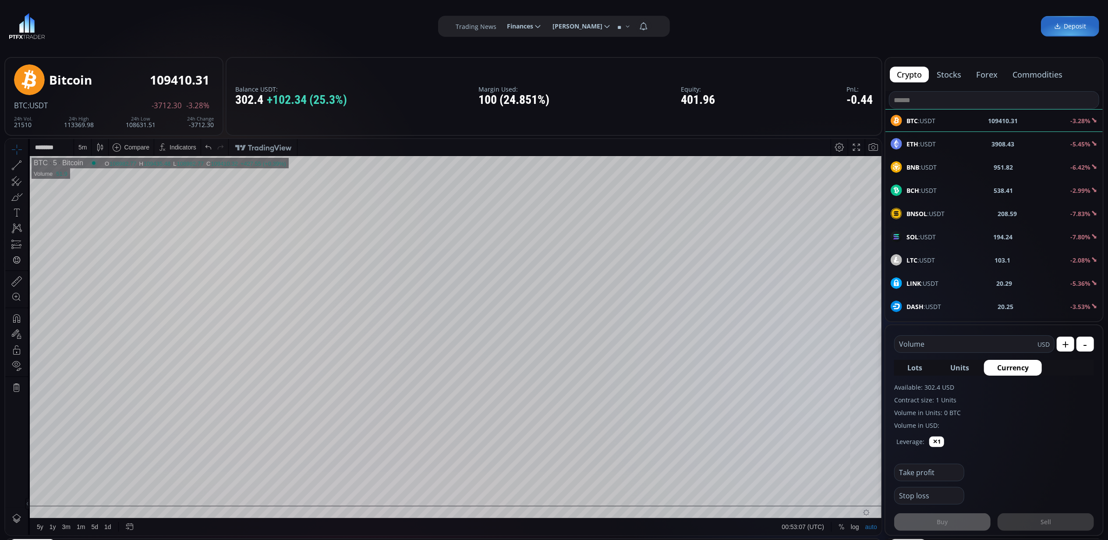
scroll to position [117, 0]
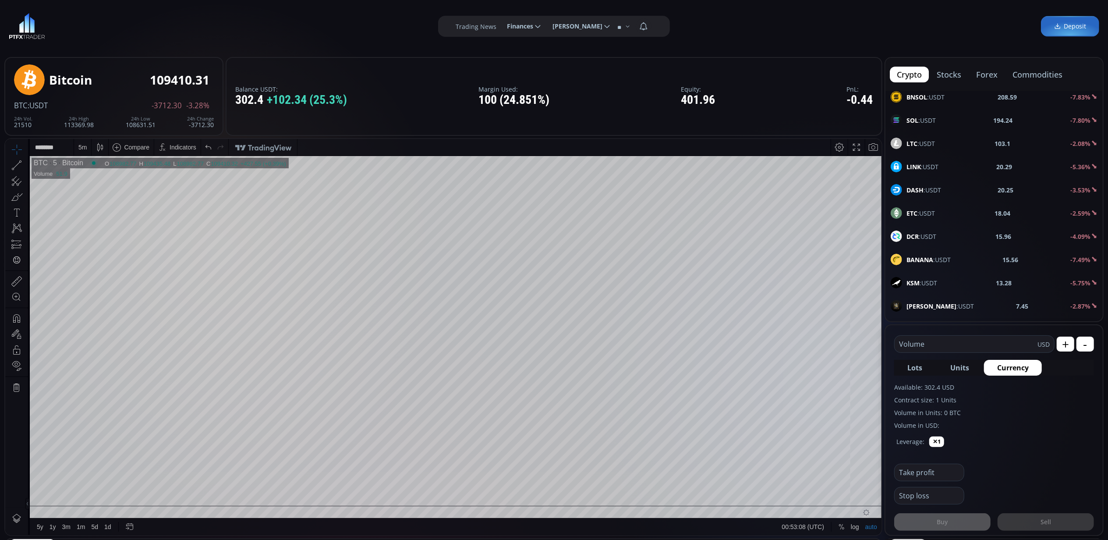
click at [925, 344] on input "text" at bounding box center [966, 344] width 143 height 17
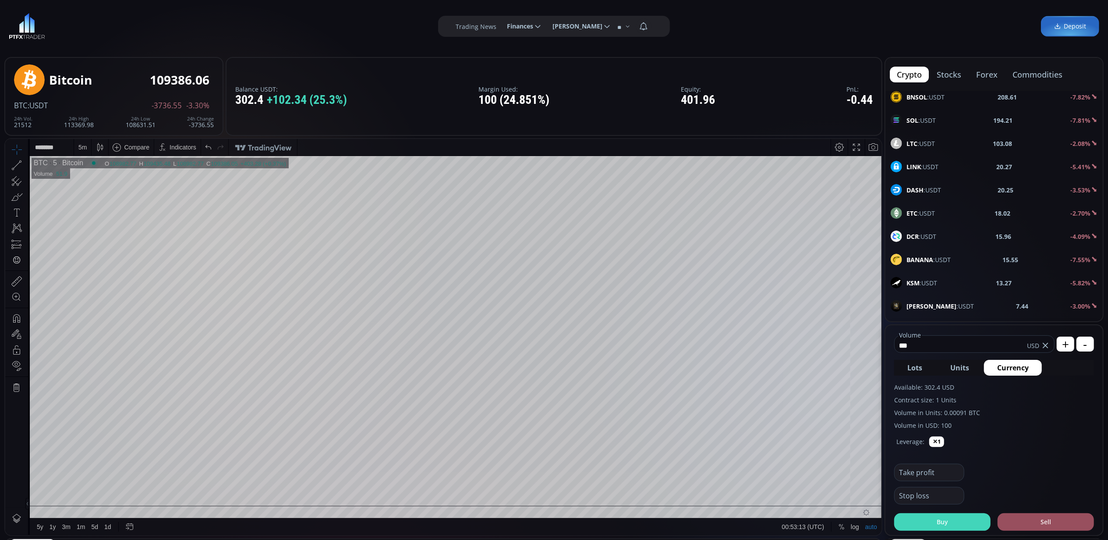
type input "***"
click at [947, 520] on button "Buy" at bounding box center [942, 522] width 96 height 18
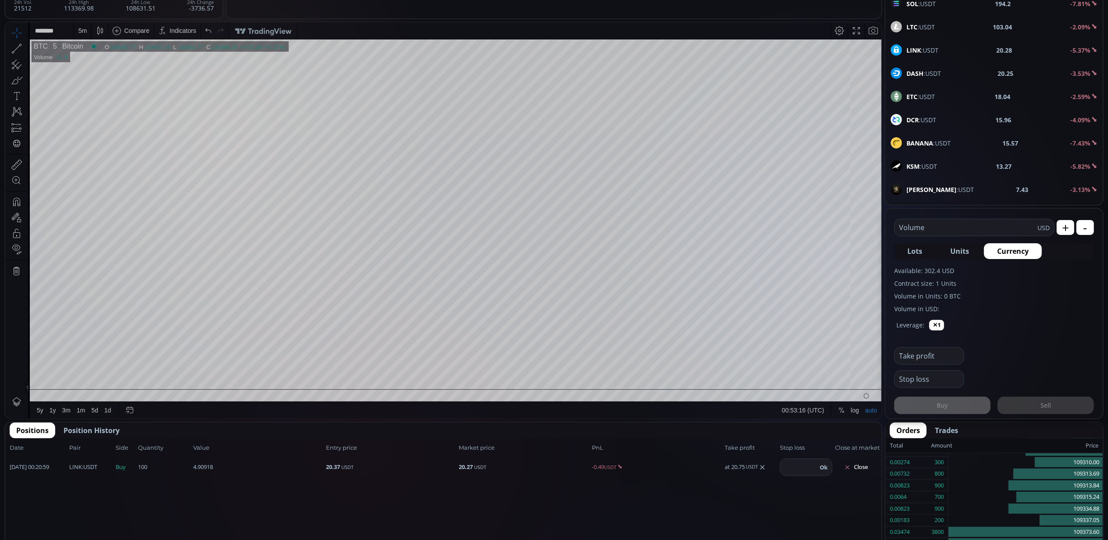
scroll to position [175, 0]
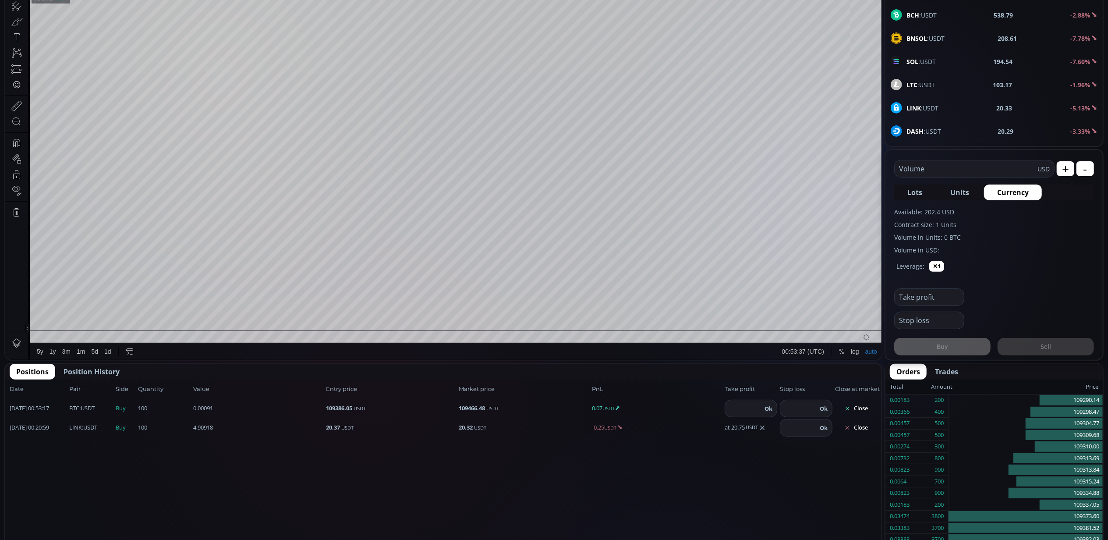
scroll to position [117, 0]
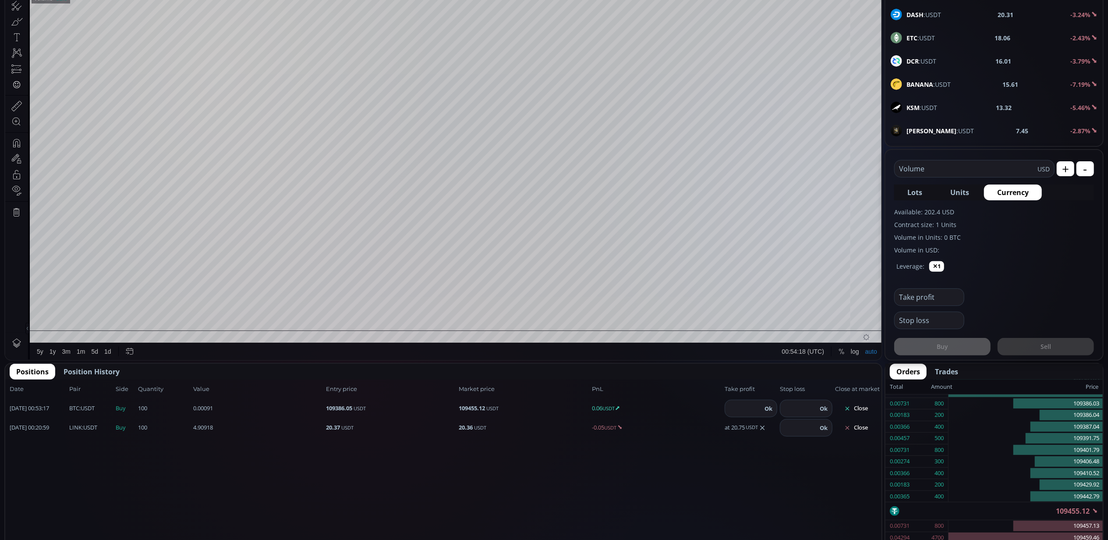
click at [736, 405] on input "number" at bounding box center [743, 408] width 37 height 17
type input "******"
click at [768, 403] on button "Ok" at bounding box center [768, 408] width 13 height 10
click at [81, 371] on span "Position History" at bounding box center [92, 371] width 56 height 11
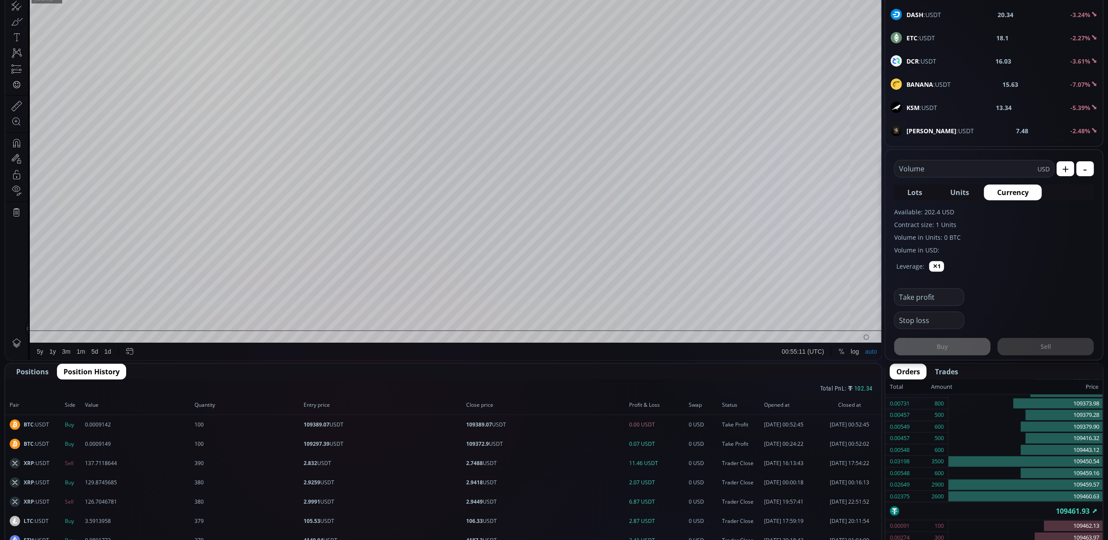
click at [40, 372] on span "Positions" at bounding box center [32, 371] width 32 height 11
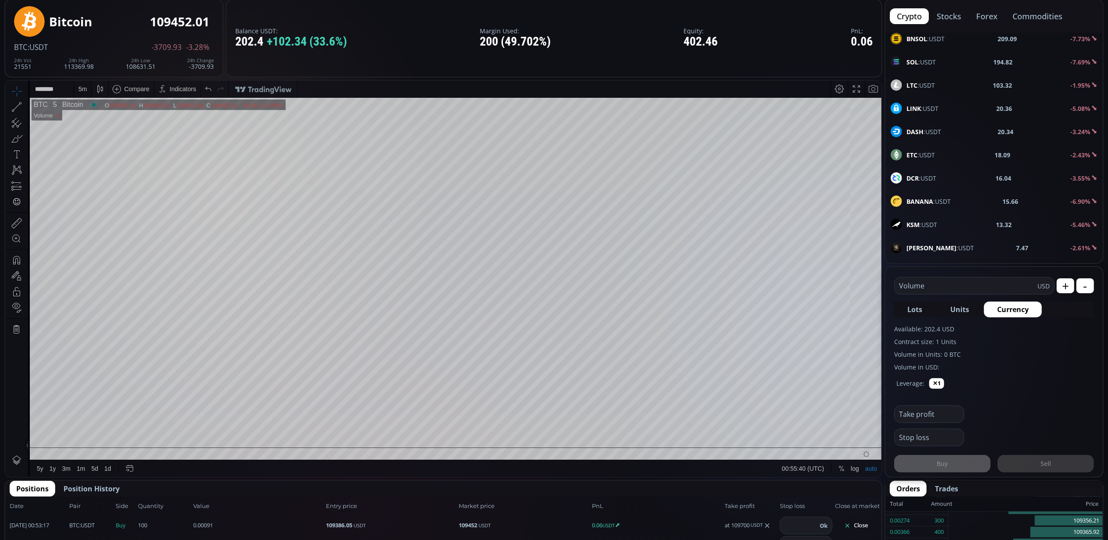
scroll to position [0, 0]
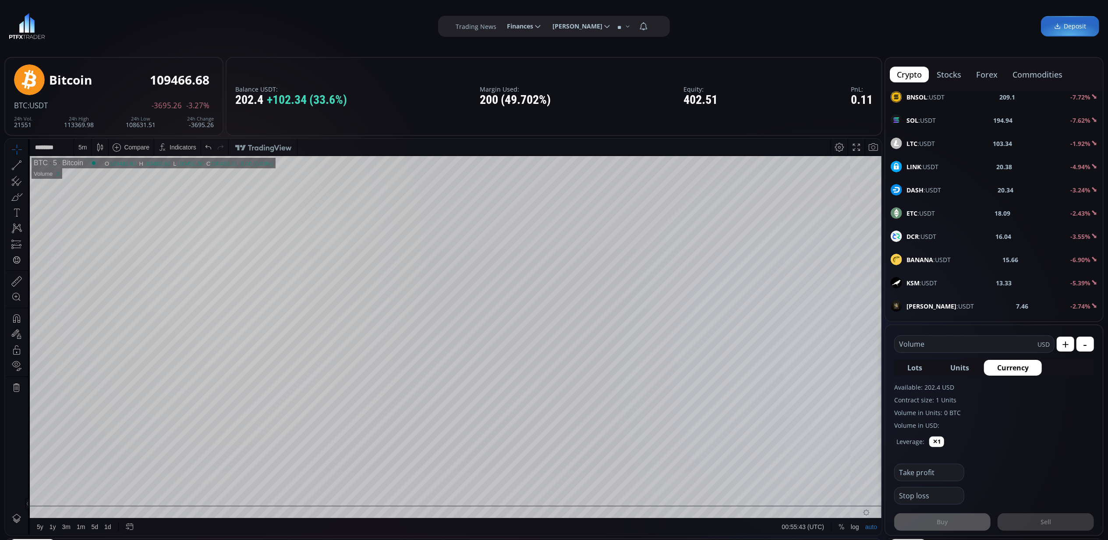
click at [85, 148] on div "5 m" at bounding box center [82, 146] width 8 height 7
click at [98, 178] on div "1 minute" at bounding box center [91, 178] width 24 height 7
click at [87, 145] on div "1 m" at bounding box center [82, 146] width 17 height 17
click at [98, 192] on div "5 minutes" at bounding box center [92, 192] width 27 height 7
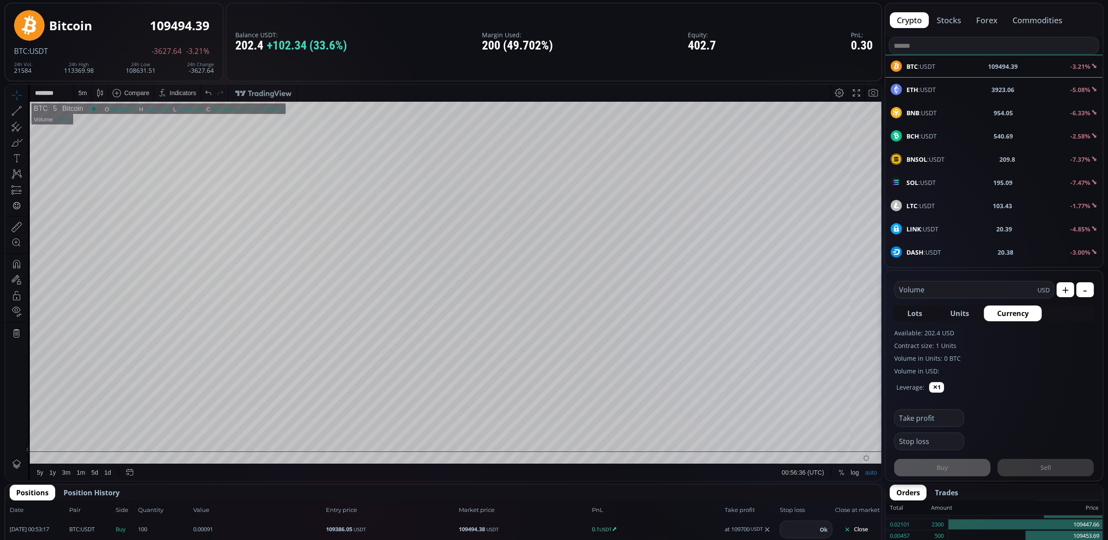
scroll to position [113, 0]
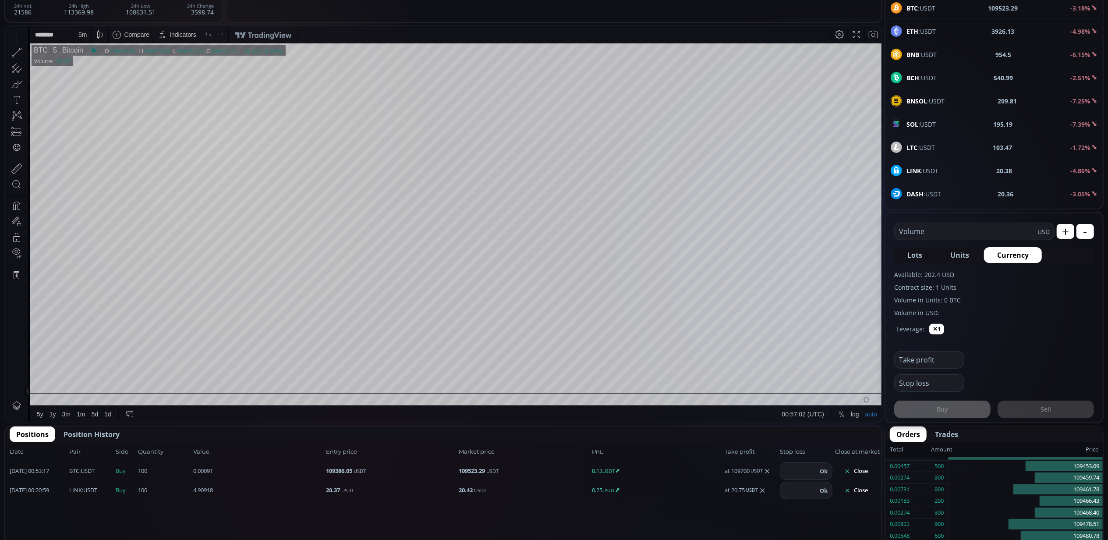
click at [86, 430] on span "Position History" at bounding box center [92, 434] width 56 height 11
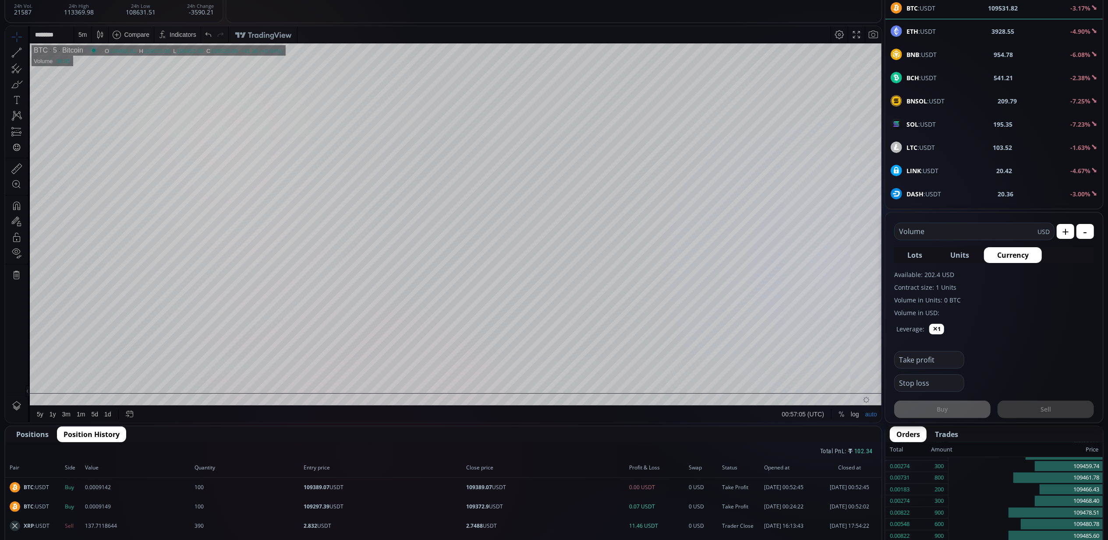
scroll to position [171, 0]
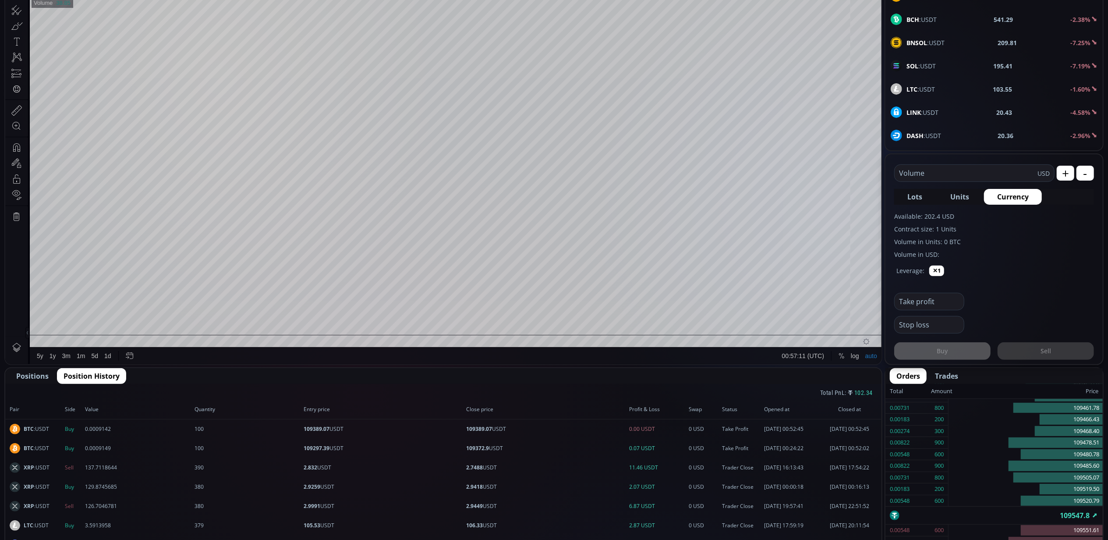
click at [27, 372] on span "Positions" at bounding box center [32, 376] width 32 height 11
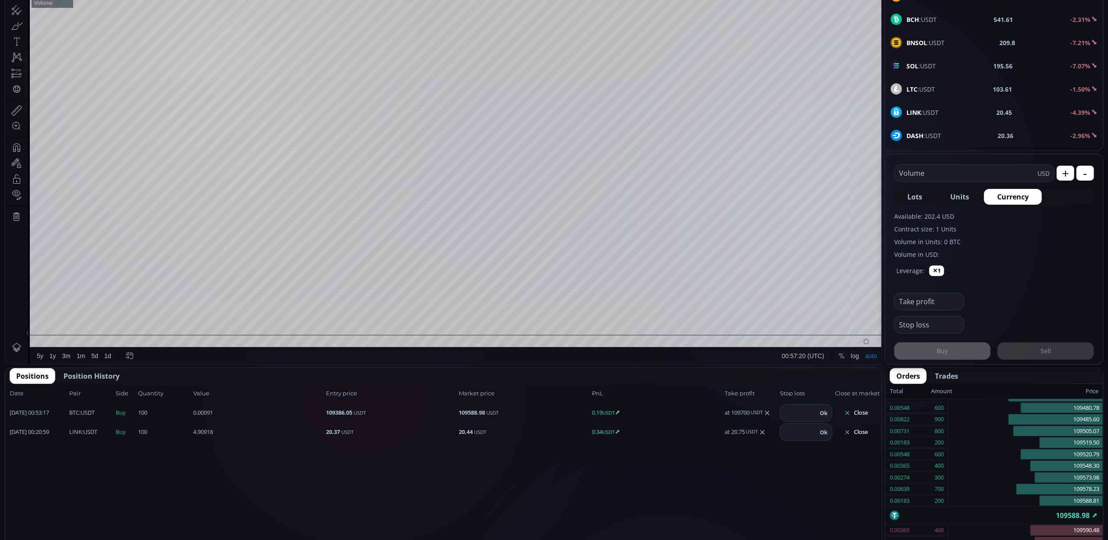
click at [769, 413] on icon at bounding box center [767, 412] width 7 height 7
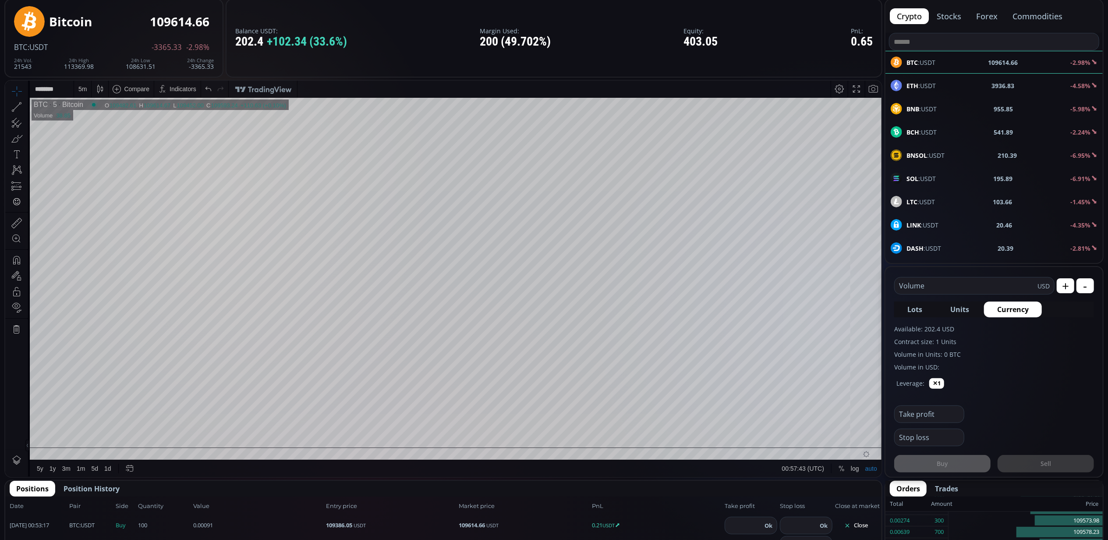
scroll to position [117, 0]
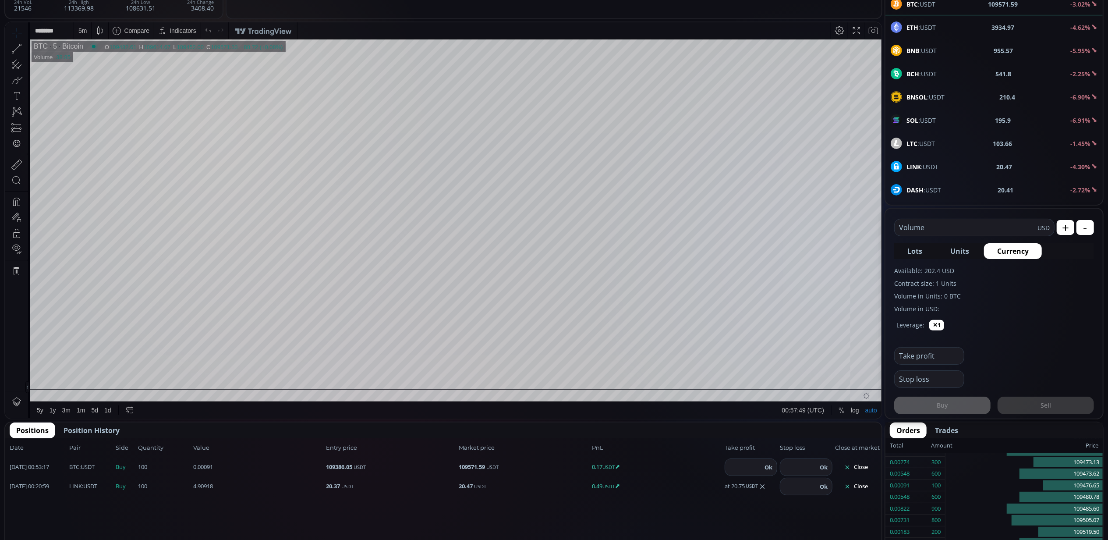
click at [749, 463] on input "number" at bounding box center [743, 467] width 37 height 17
type input "******"
click at [770, 462] on button "Ok" at bounding box center [768, 467] width 13 height 10
click at [109, 428] on span "Position History" at bounding box center [92, 430] width 56 height 11
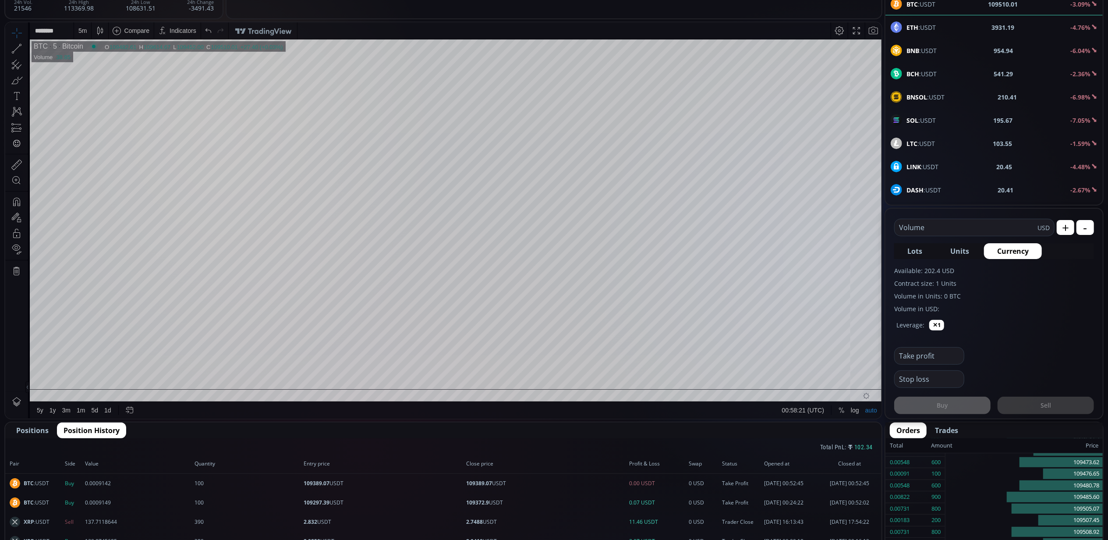
scroll to position [0, 0]
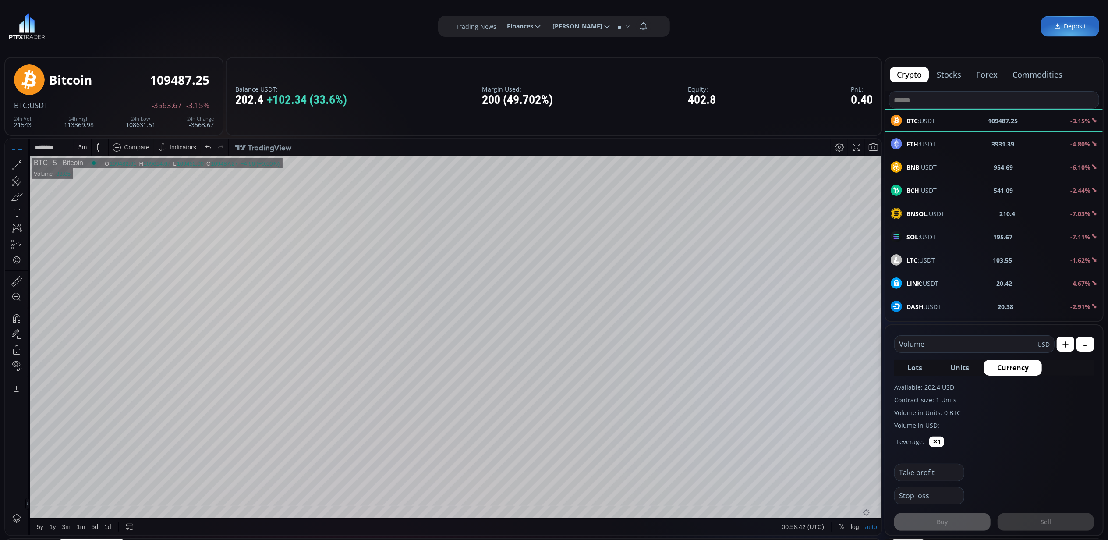
click at [932, 284] on span "LINK :USDT" at bounding box center [922, 283] width 32 height 9
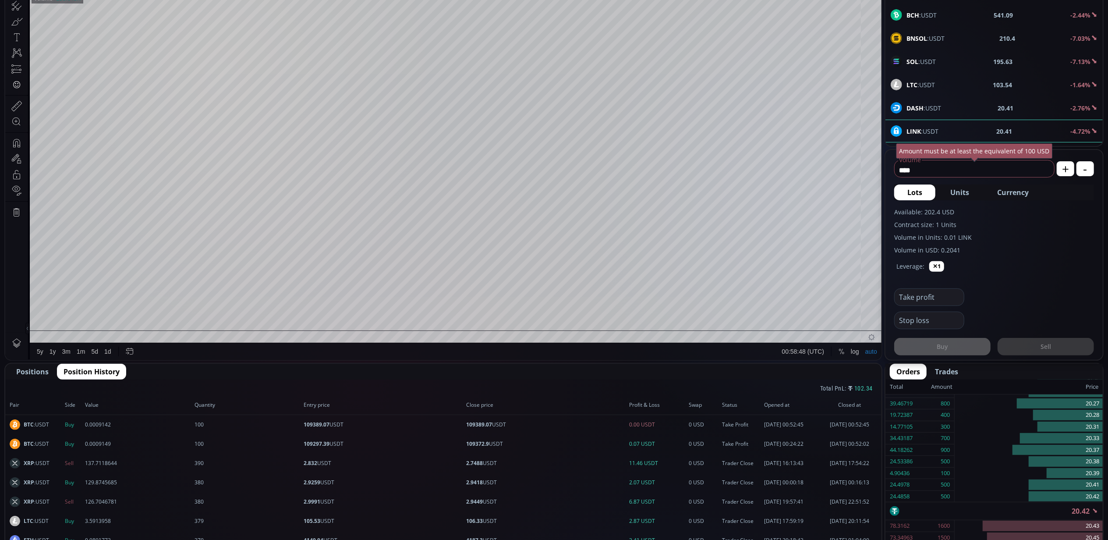
scroll to position [233, 0]
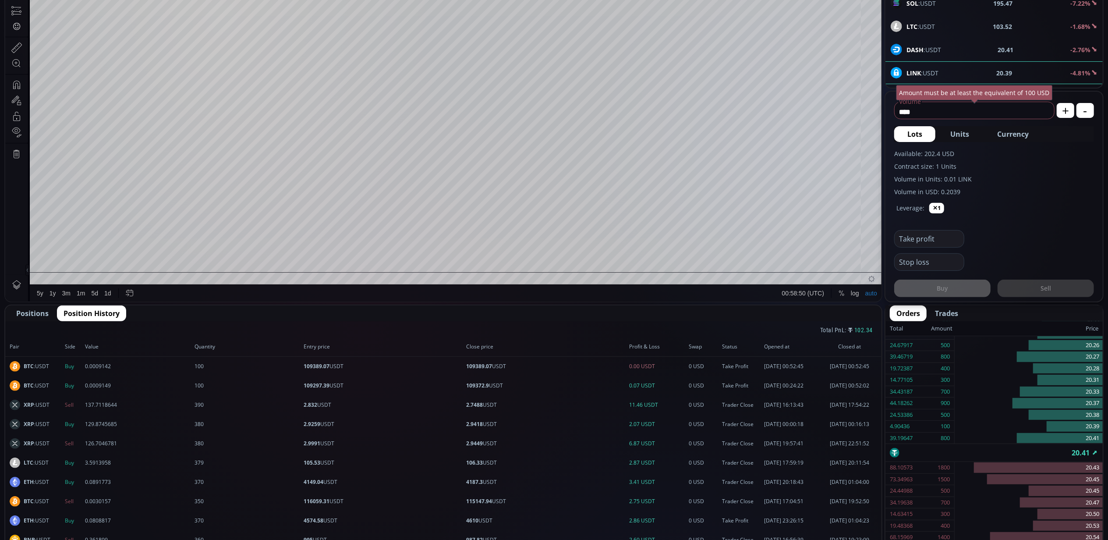
click at [23, 312] on span "Positions" at bounding box center [32, 313] width 32 height 11
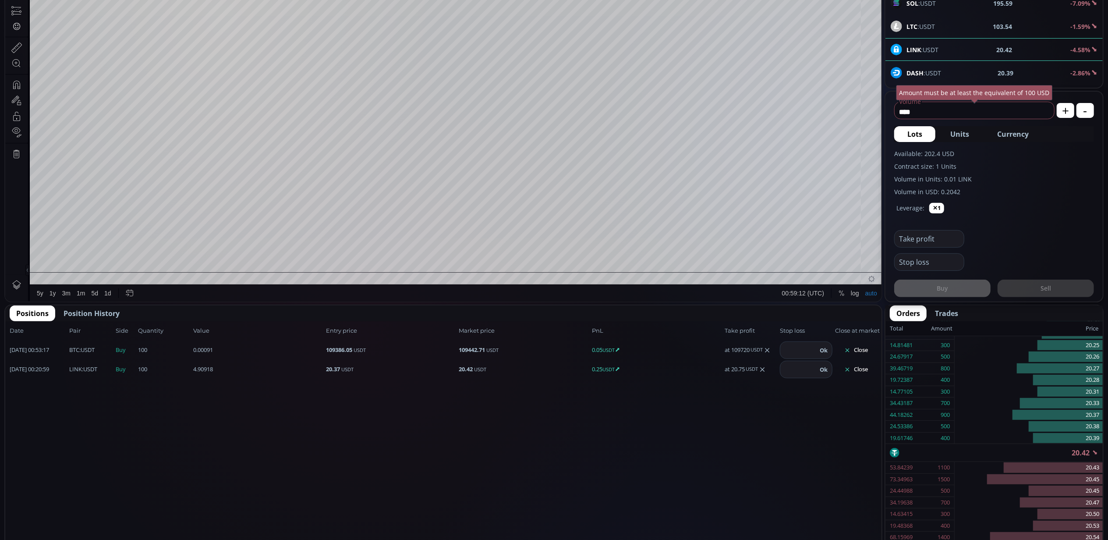
scroll to position [58, 0]
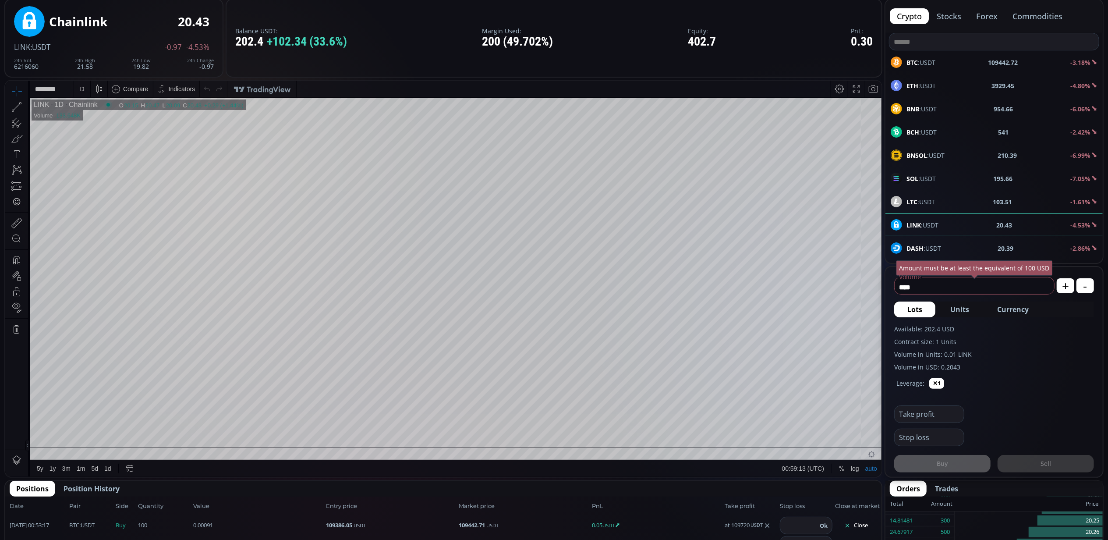
click at [84, 93] on div "D" at bounding box center [81, 88] width 7 height 17
click at [96, 136] on div "5 minutes" at bounding box center [92, 134] width 27 height 7
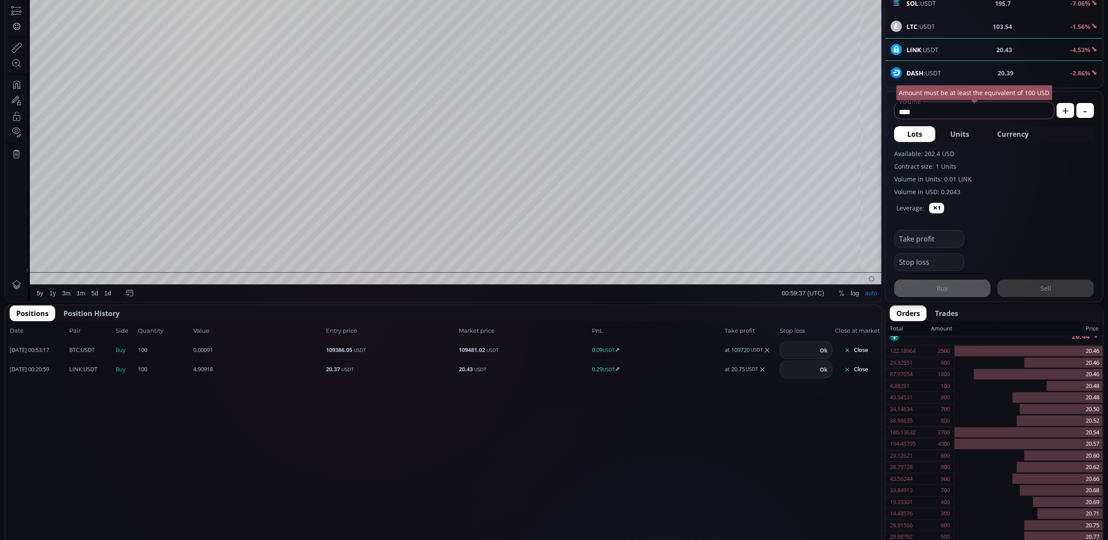
scroll to position [0, 0]
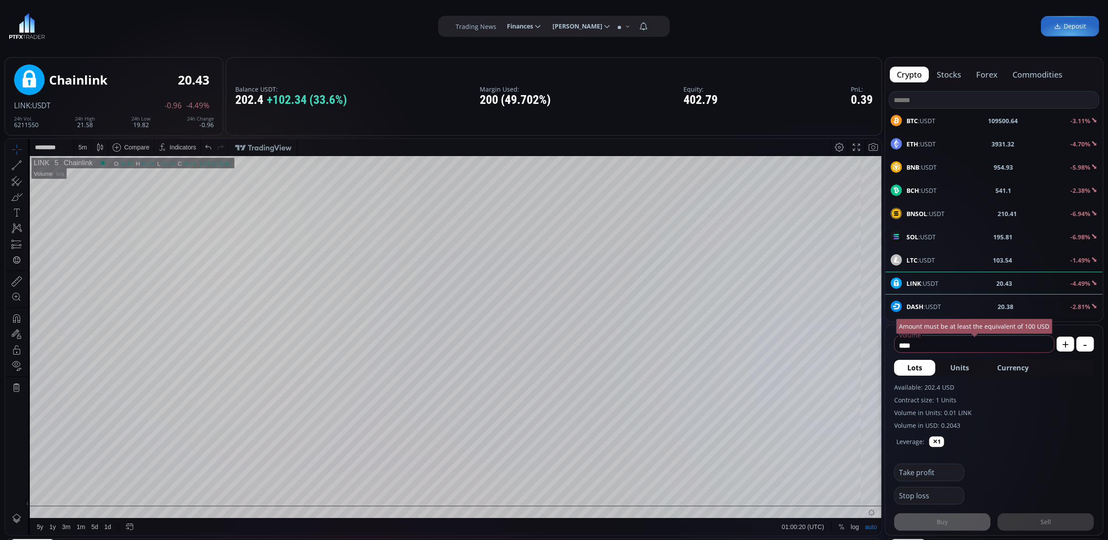
click at [942, 120] on div "BTC :USDT 109500.64 -3.11%" at bounding box center [994, 120] width 207 height 11
click at [84, 146] on div "D" at bounding box center [81, 146] width 7 height 17
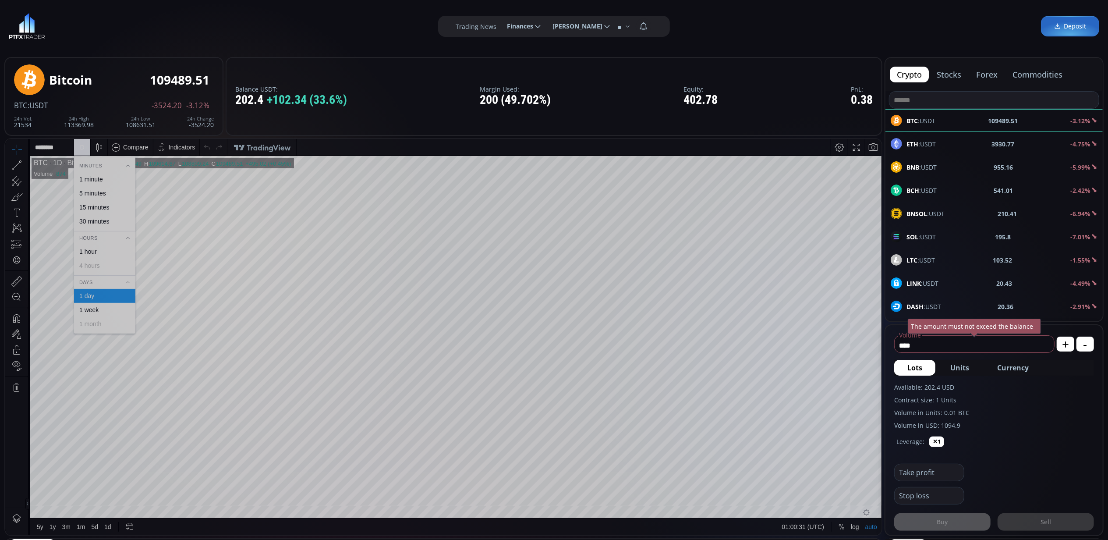
click at [107, 178] on div "1 minute" at bounding box center [104, 178] width 53 height 7
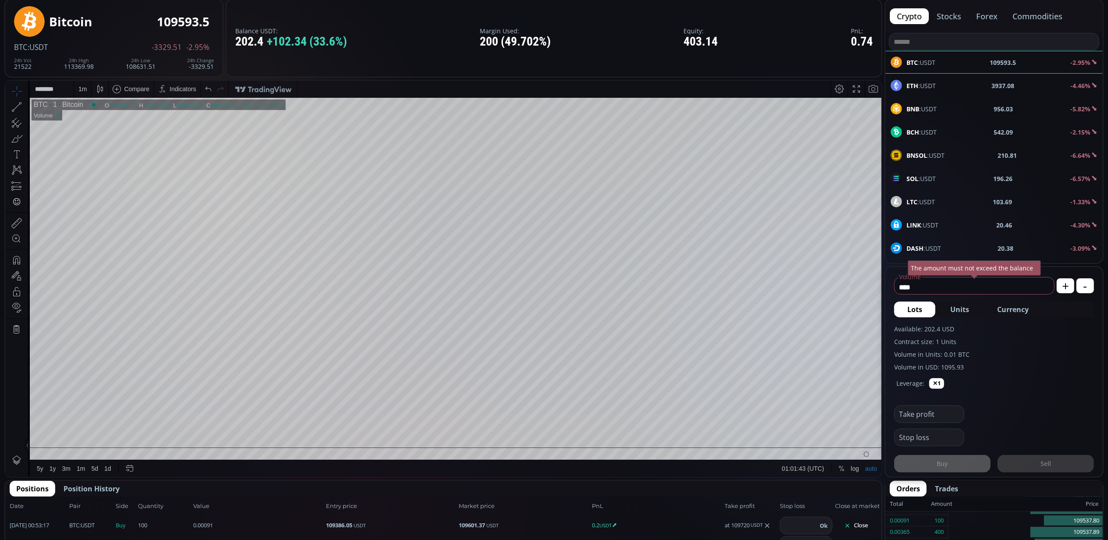
scroll to position [117, 0]
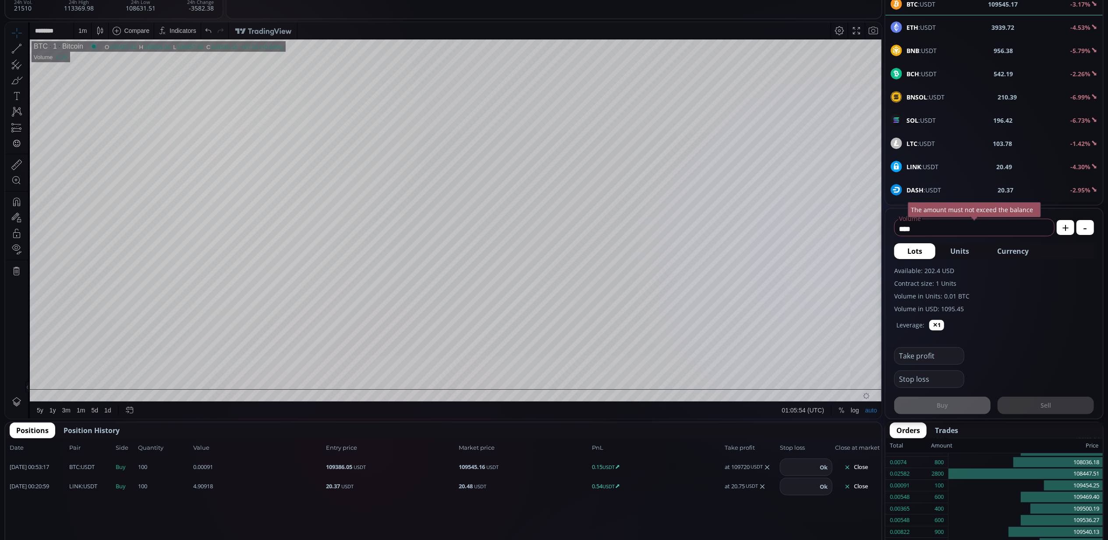
click at [1011, 252] on span "Currency" at bounding box center [1013, 251] width 32 height 11
click at [1045, 227] on icon at bounding box center [1043, 228] width 9 height 9
type input "****"
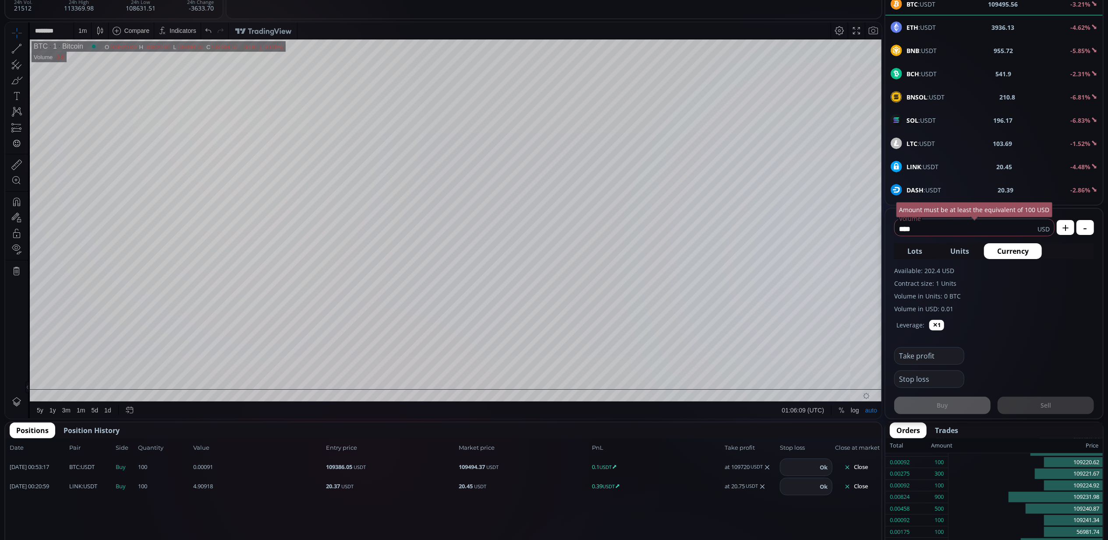
drag, startPoint x: 936, startPoint y: 229, endPoint x: 883, endPoint y: 228, distance: 52.6
click at [883, 228] on main "Bitcoin 109495.56 BTC :USDT -3633.70 -3.21% 24h Vol. 21512 24h High 113369.98 2…" at bounding box center [554, 492] width 1108 height 1112
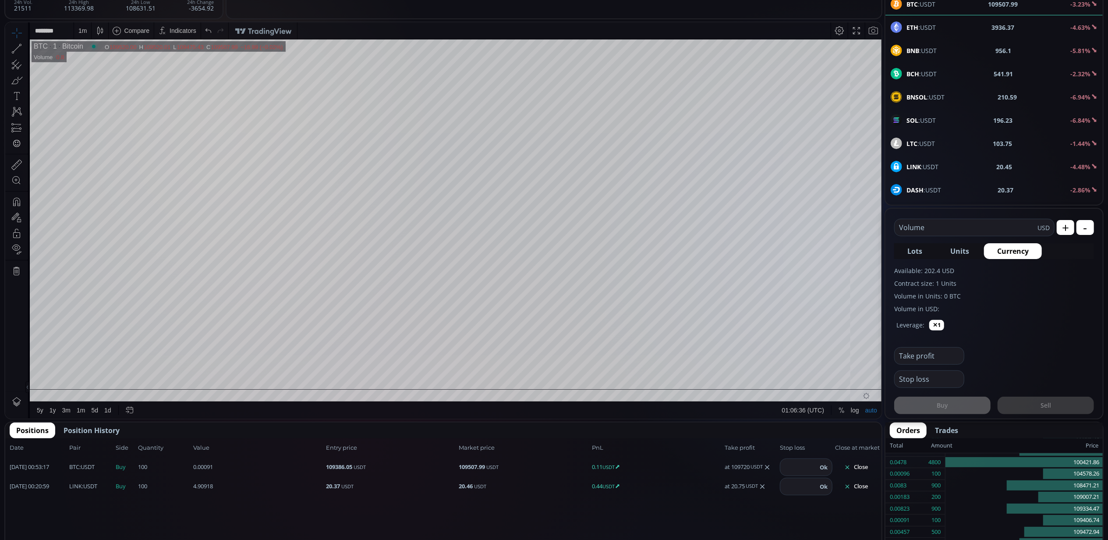
click at [933, 167] on span "LINK :USDT" at bounding box center [922, 166] width 32 height 9
type input "****"
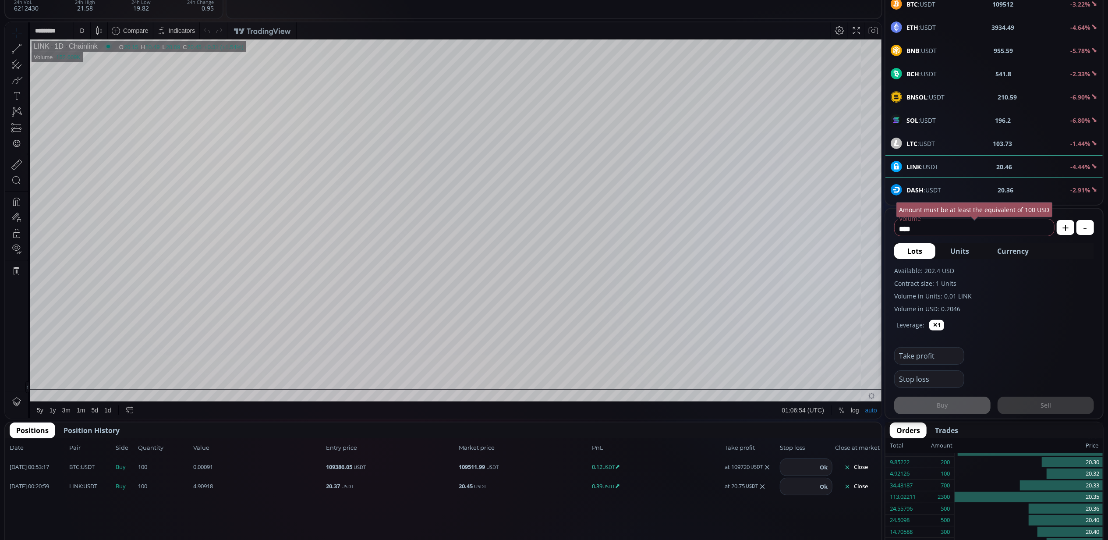
click at [81, 32] on div "D" at bounding box center [82, 30] width 4 height 7
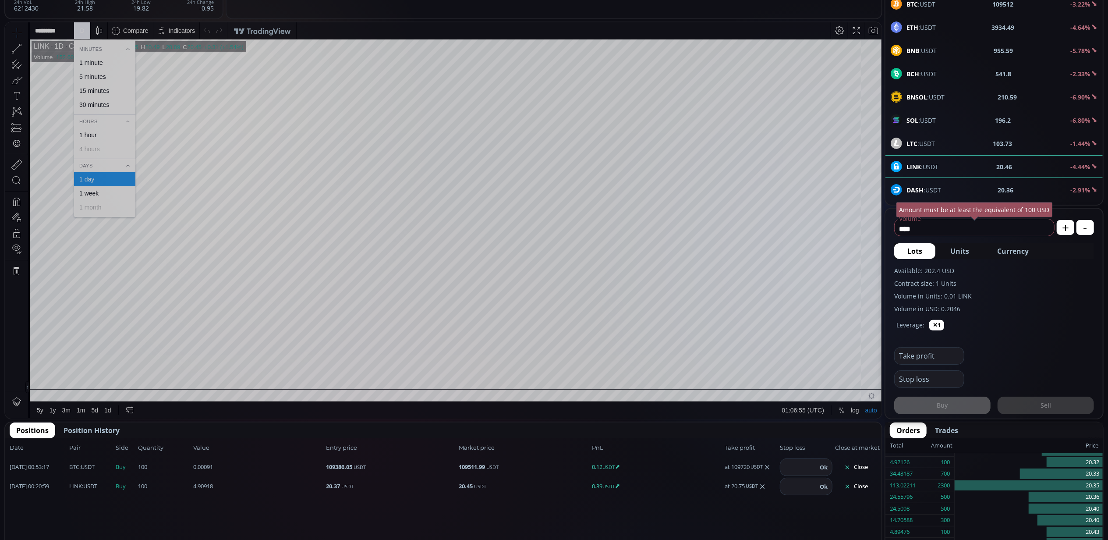
click at [103, 81] on div "5 minutes" at bounding box center [104, 77] width 61 height 14
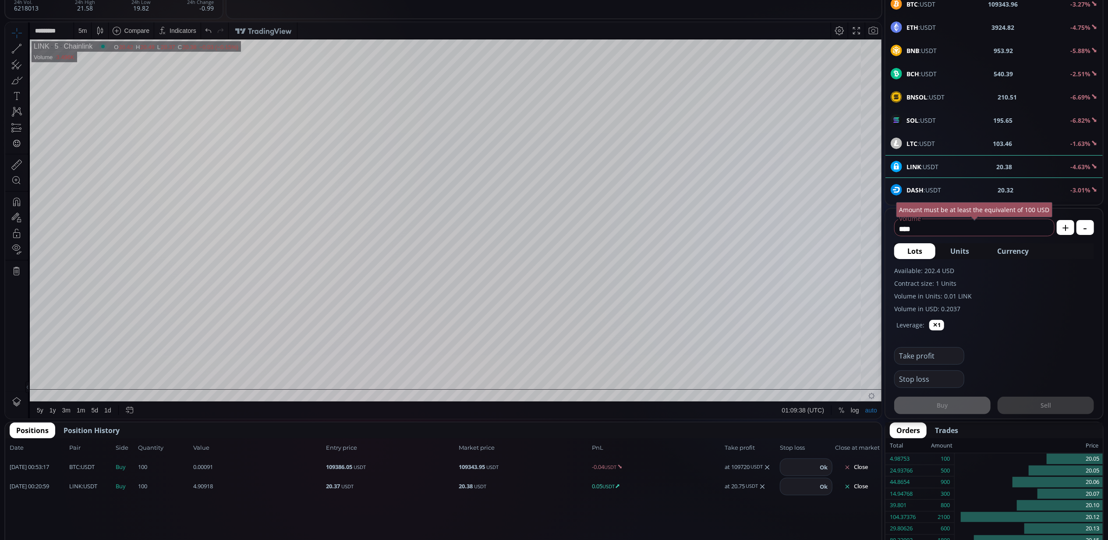
scroll to position [124, 0]
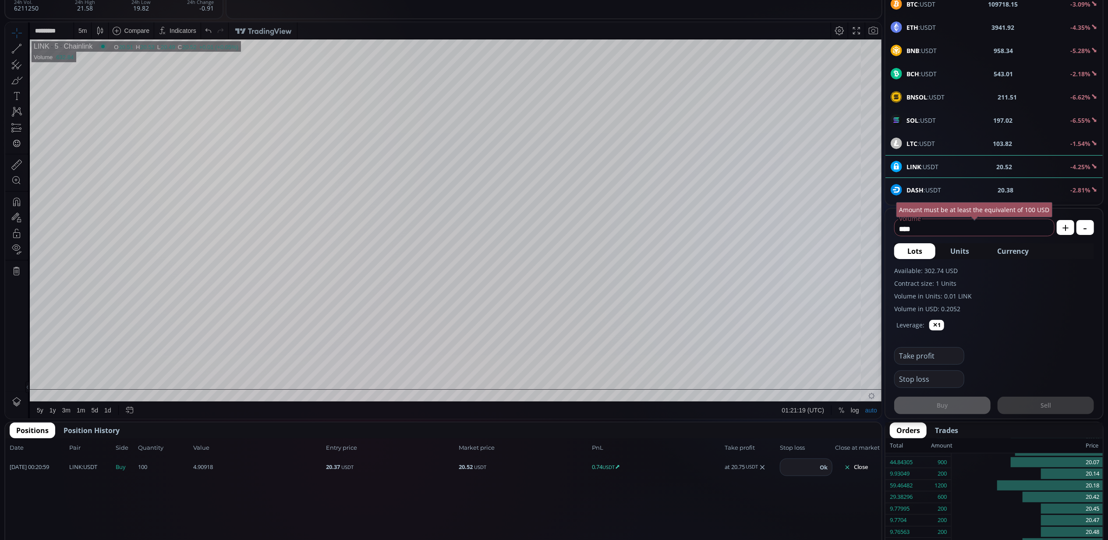
click at [102, 428] on span "Position History" at bounding box center [92, 430] width 56 height 11
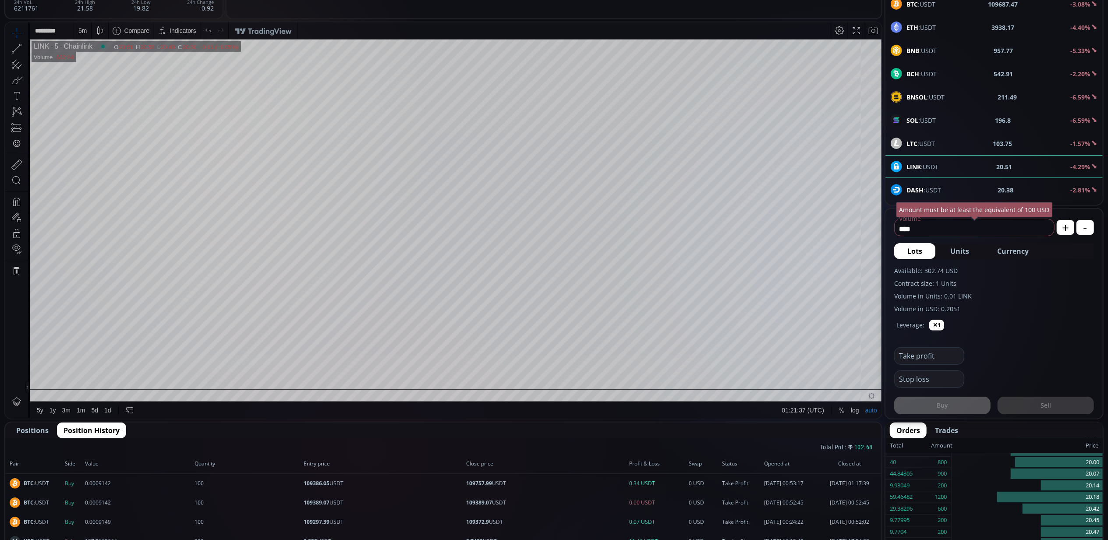
click at [31, 425] on span "Positions" at bounding box center [32, 430] width 32 height 11
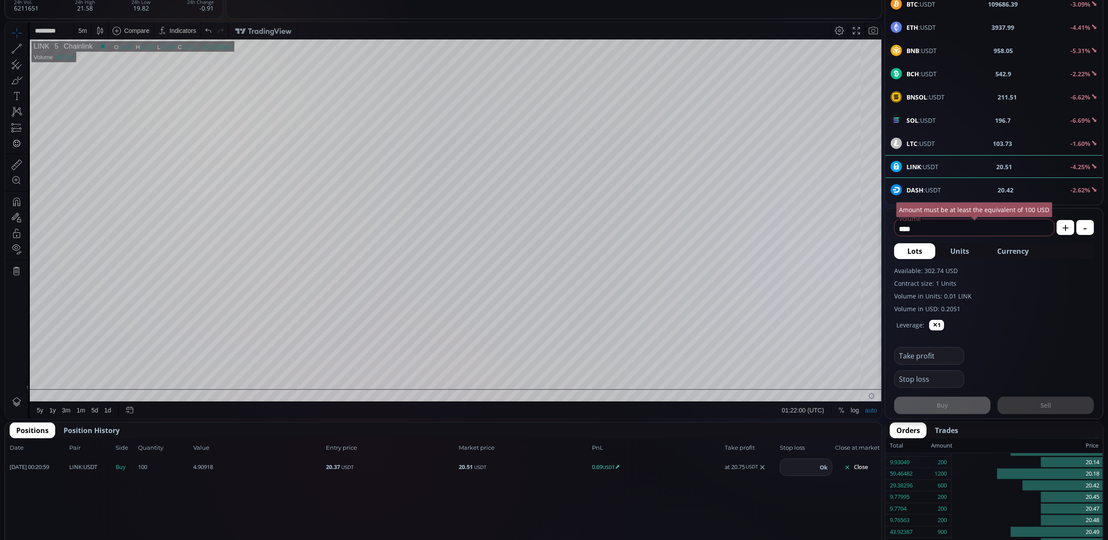
click at [90, 428] on span "Position History" at bounding box center [92, 430] width 56 height 11
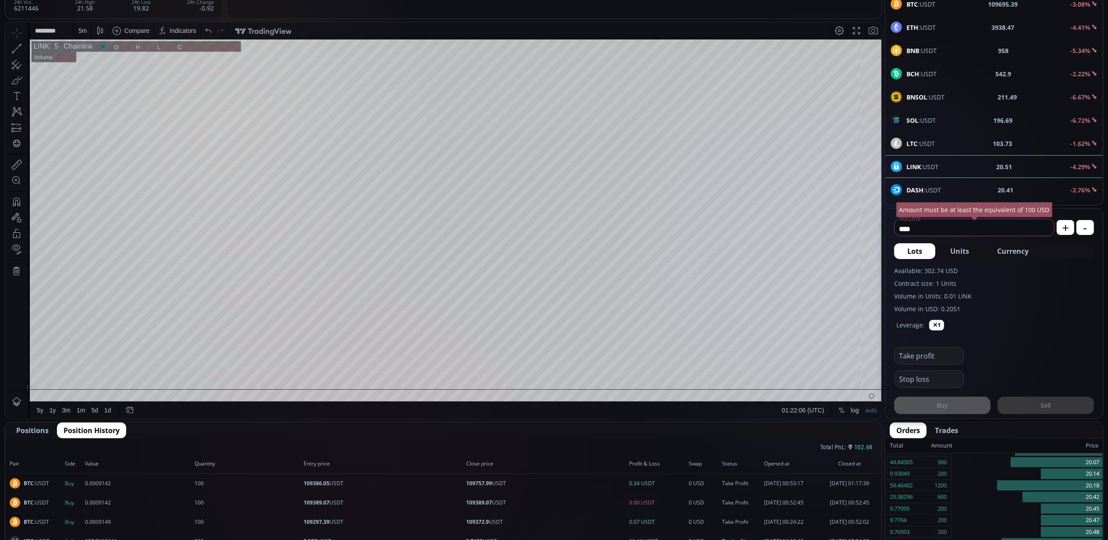
scroll to position [0, 0]
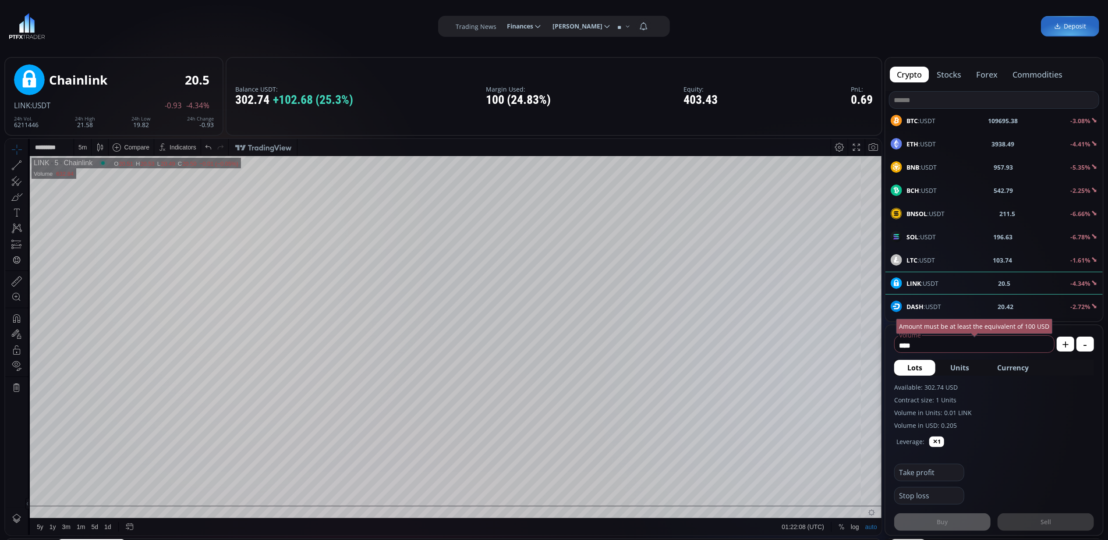
click at [924, 120] on span "BTC :USDT" at bounding box center [920, 120] width 29 height 9
drag, startPoint x: 931, startPoint y: 347, endPoint x: 884, endPoint y: 343, distance: 47.0
click at [884, 343] on div "**** Volume USD The amount must not exceed the balance + - Lots Units Currency …" at bounding box center [993, 430] width 219 height 212
click at [1016, 368] on span "Currency" at bounding box center [1013, 367] width 32 height 11
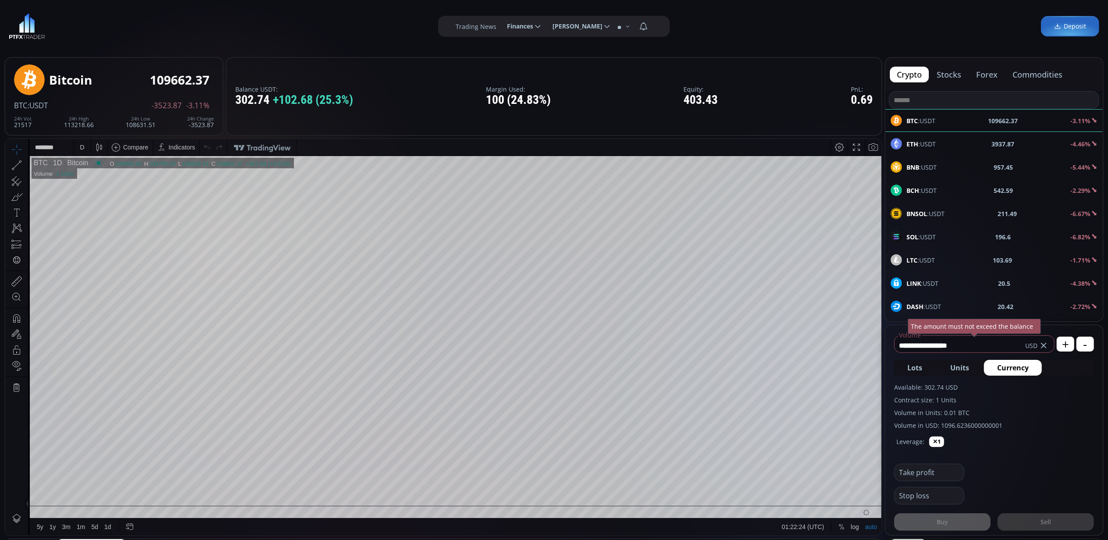
drag, startPoint x: 983, startPoint y: 342, endPoint x: 988, endPoint y: 342, distance: 5.3
click at [984, 342] on input "**********" at bounding box center [960, 345] width 131 height 14
click at [988, 342] on input "**********" at bounding box center [960, 345] width 131 height 14
click at [1043, 345] on use at bounding box center [1043, 345] width 5 height 5
type input "****"
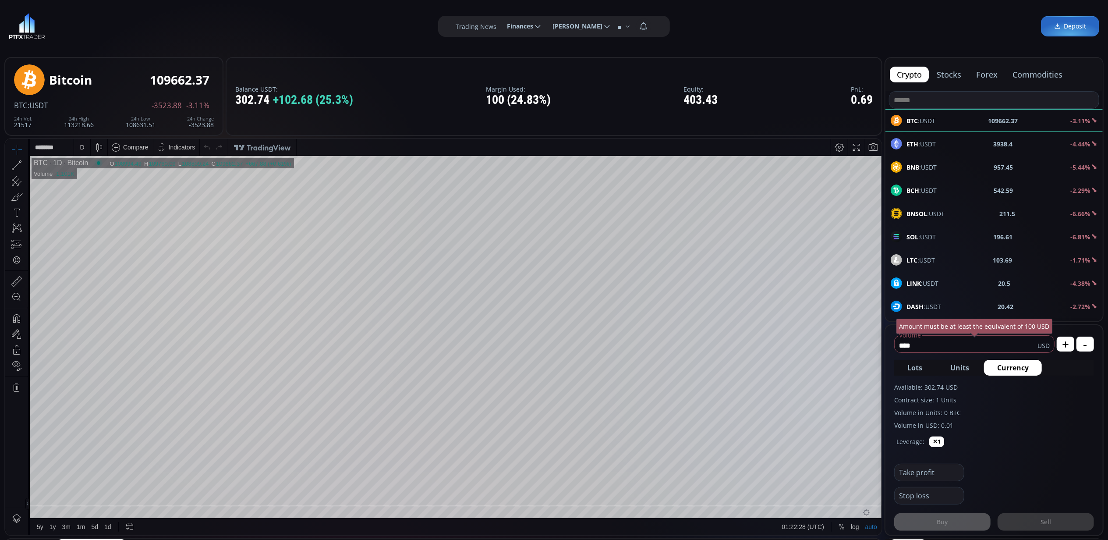
drag, startPoint x: 922, startPoint y: 344, endPoint x: 885, endPoint y: 343, distance: 37.2
click at [885, 343] on form "**** Volume USD Amount must be at least the equivalent of 100 USD + - Lots Unit…" at bounding box center [993, 430] width 217 height 210
click at [87, 146] on div "D" at bounding box center [82, 146] width 16 height 17
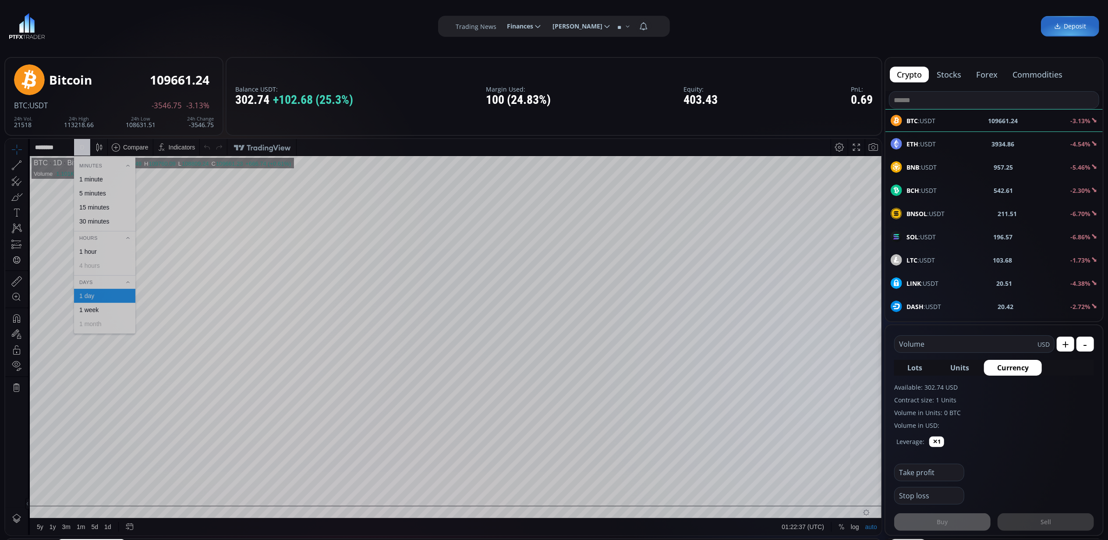
click at [94, 178] on div "1 minute" at bounding box center [91, 178] width 24 height 7
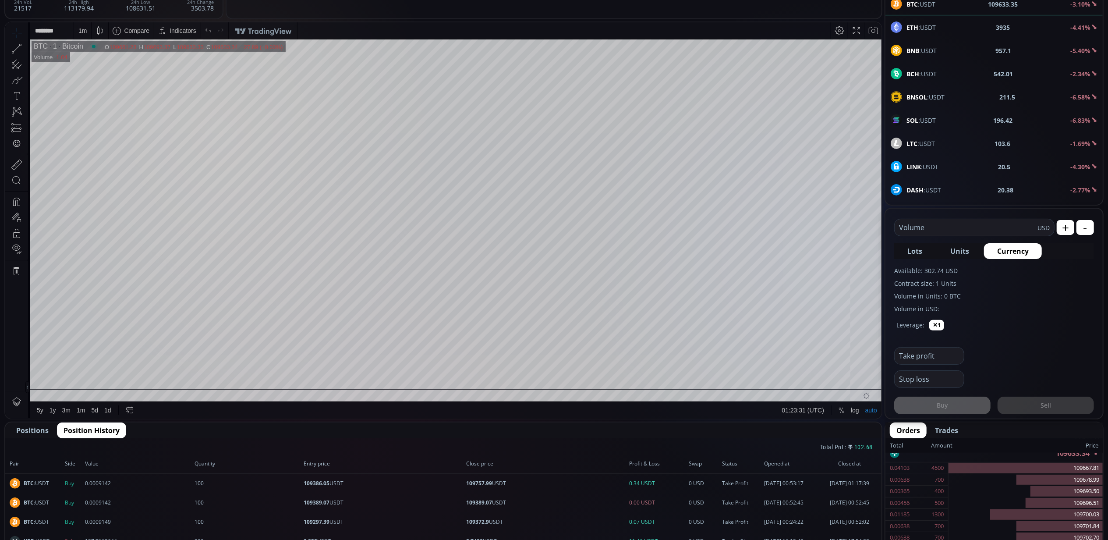
scroll to position [175, 0]
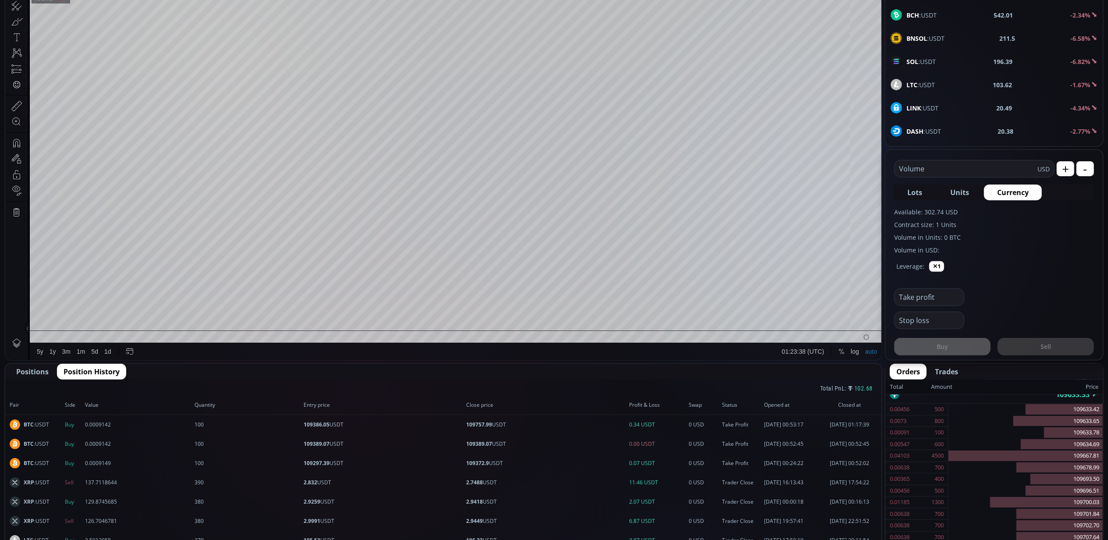
click at [41, 369] on span "Positions" at bounding box center [32, 371] width 32 height 11
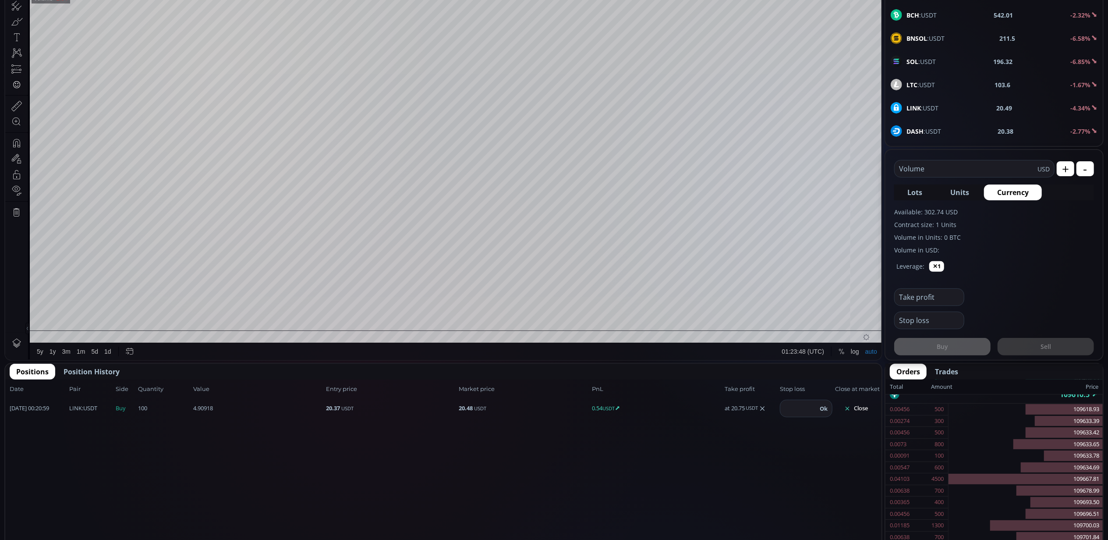
click at [905, 110] on div "LINK :USDT" at bounding box center [915, 107] width 48 height 11
type input "****"
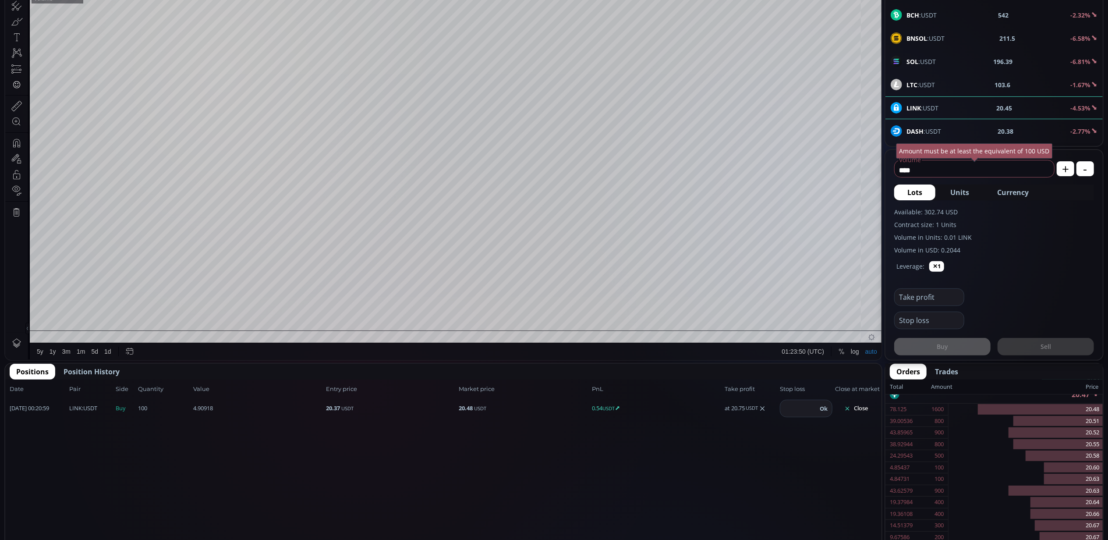
scroll to position [124, 0]
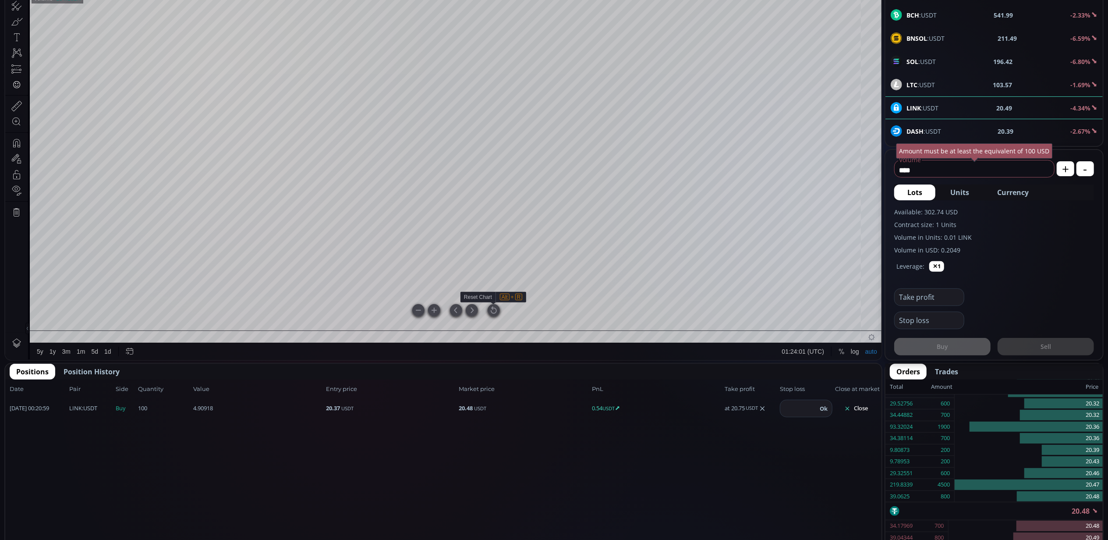
click at [493, 310] on div at bounding box center [494, 310] width 12 height 12
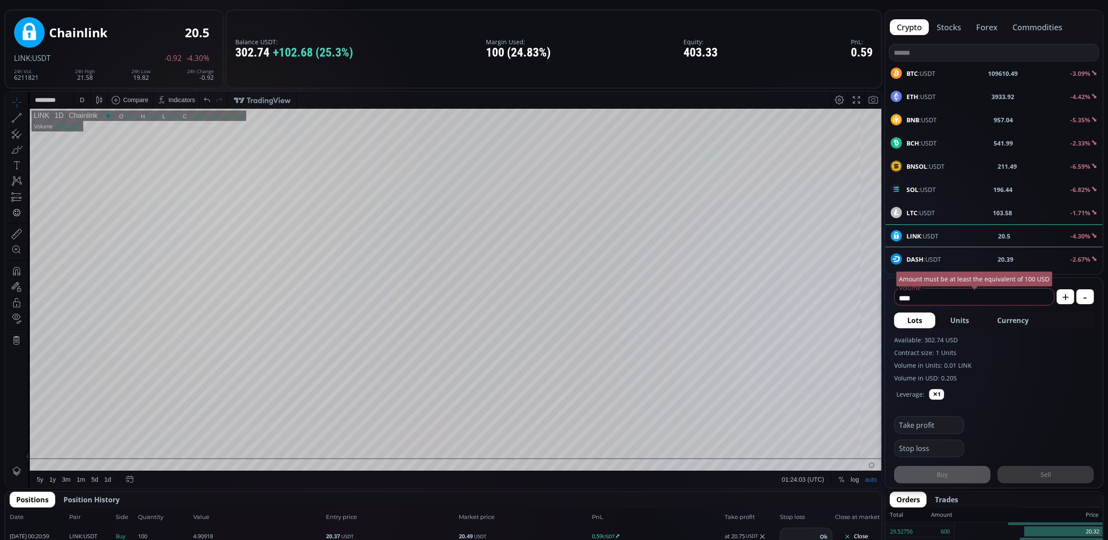
scroll to position [0, 0]
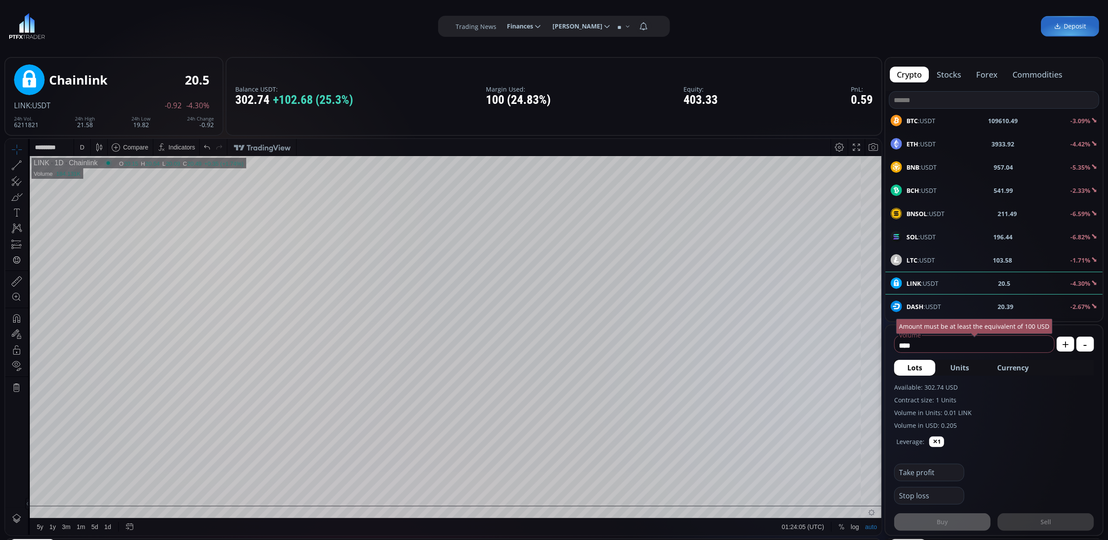
click at [82, 143] on div "D" at bounding box center [82, 146] width 4 height 7
click at [99, 181] on div "1 minute" at bounding box center [91, 178] width 24 height 7
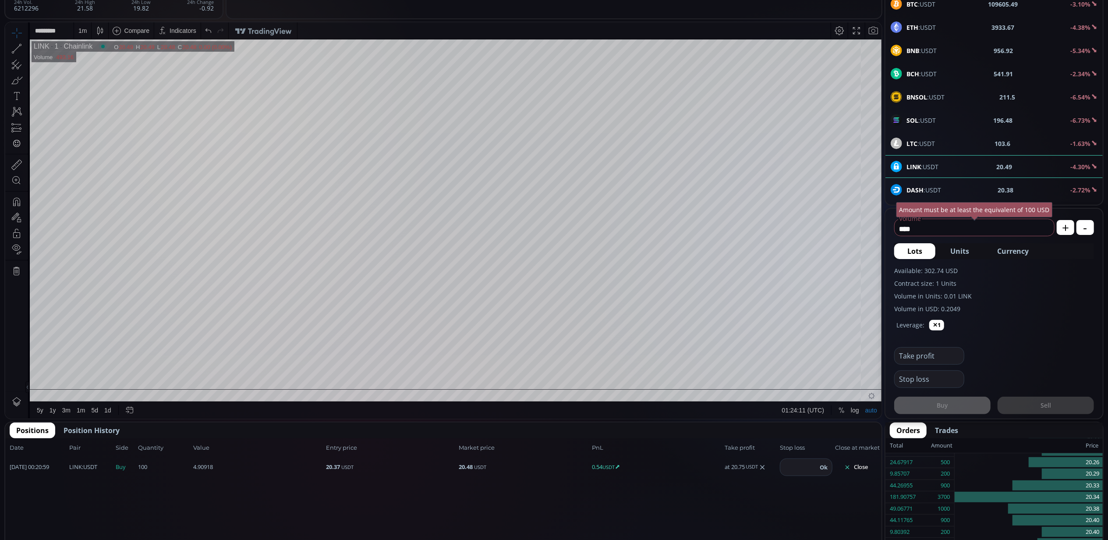
scroll to position [175, 0]
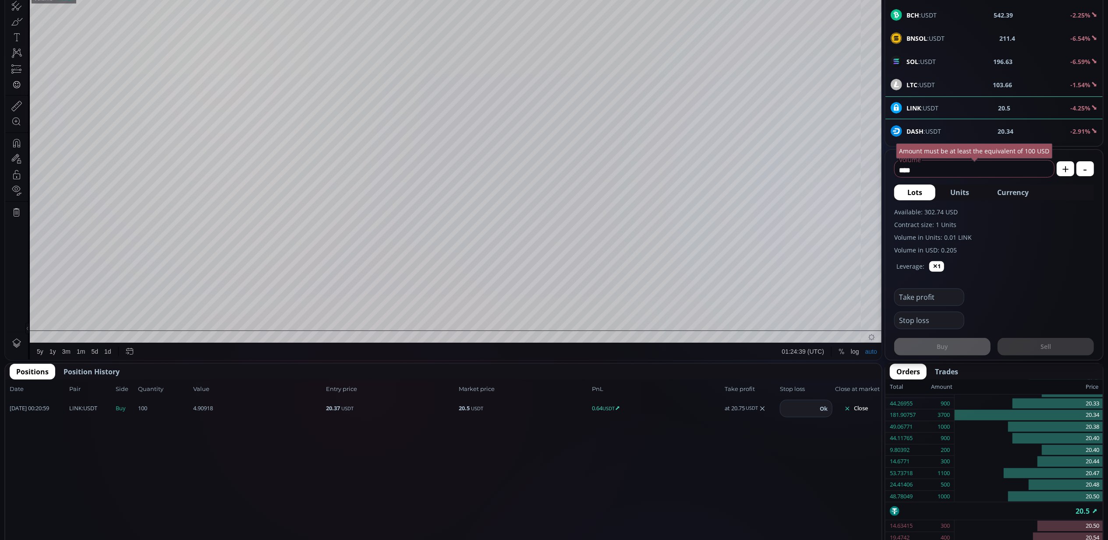
click at [859, 406] on button "Close" at bounding box center [856, 408] width 42 height 14
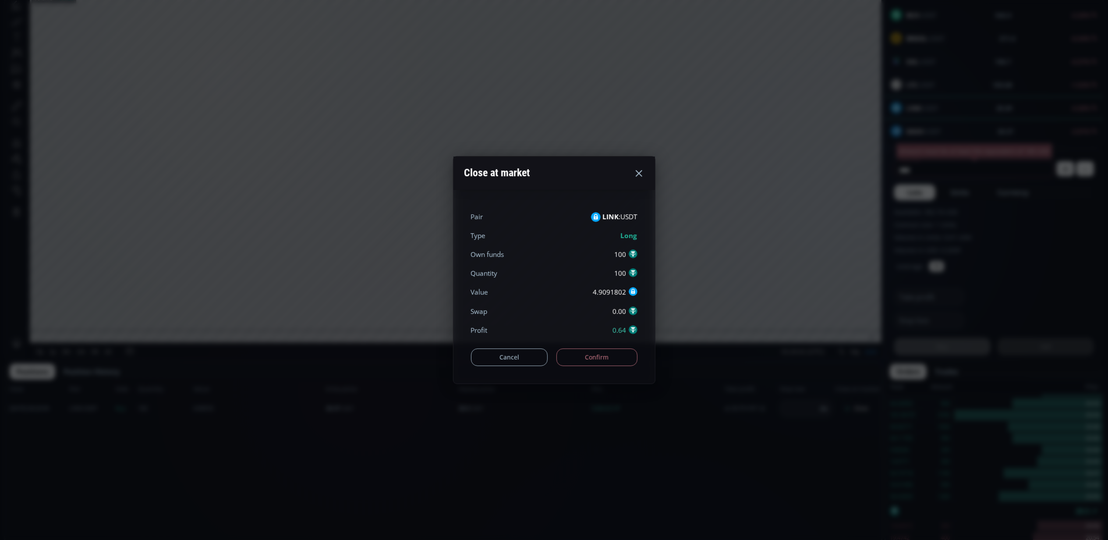
click at [596, 358] on button "Confirm" at bounding box center [596, 357] width 81 height 18
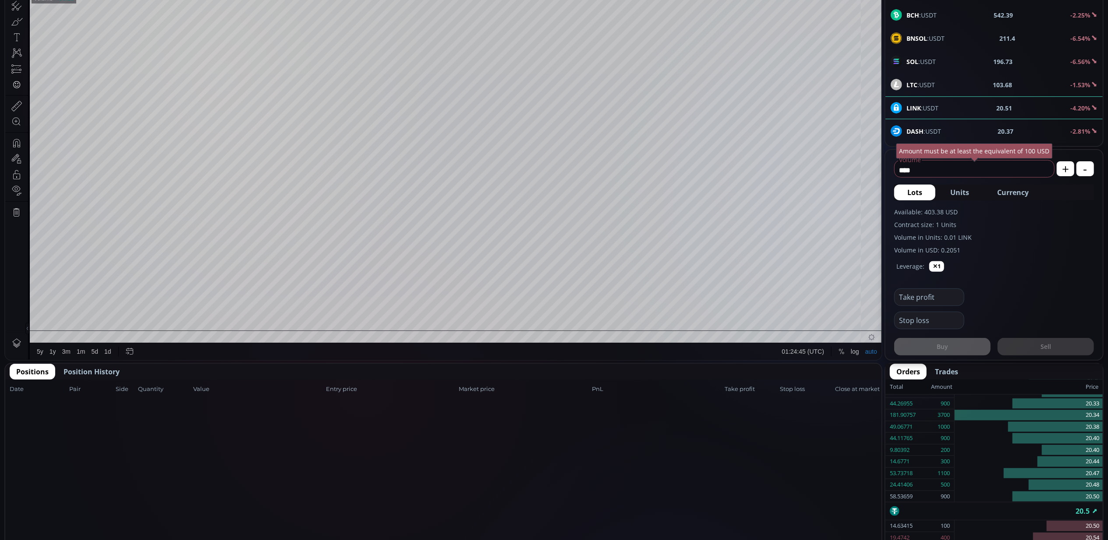
click at [115, 370] on span "Position History" at bounding box center [92, 371] width 56 height 11
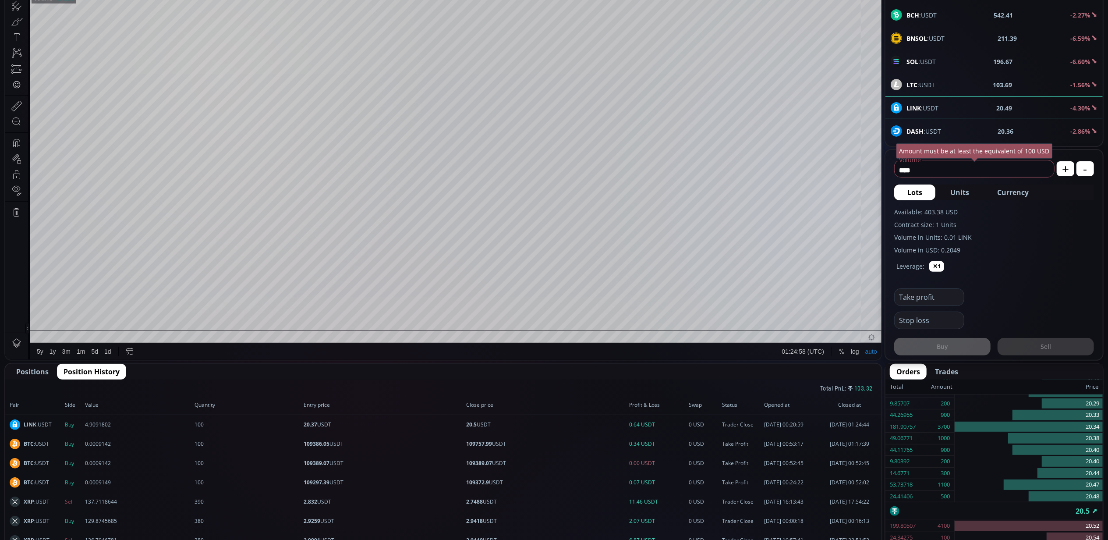
scroll to position [0, 0]
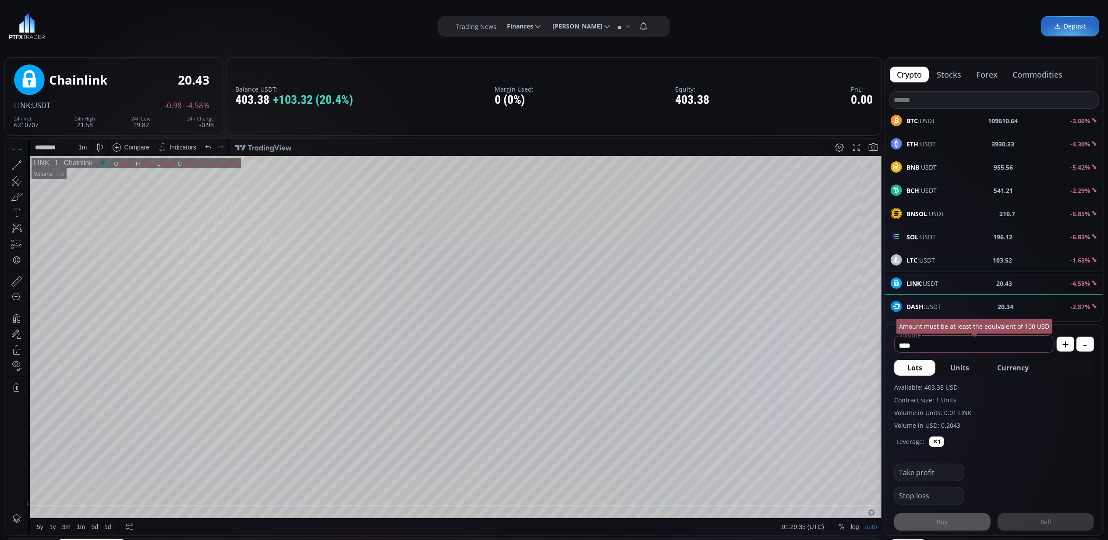
scroll to position [124, 0]
